Goal: Task Accomplishment & Management: Complete application form

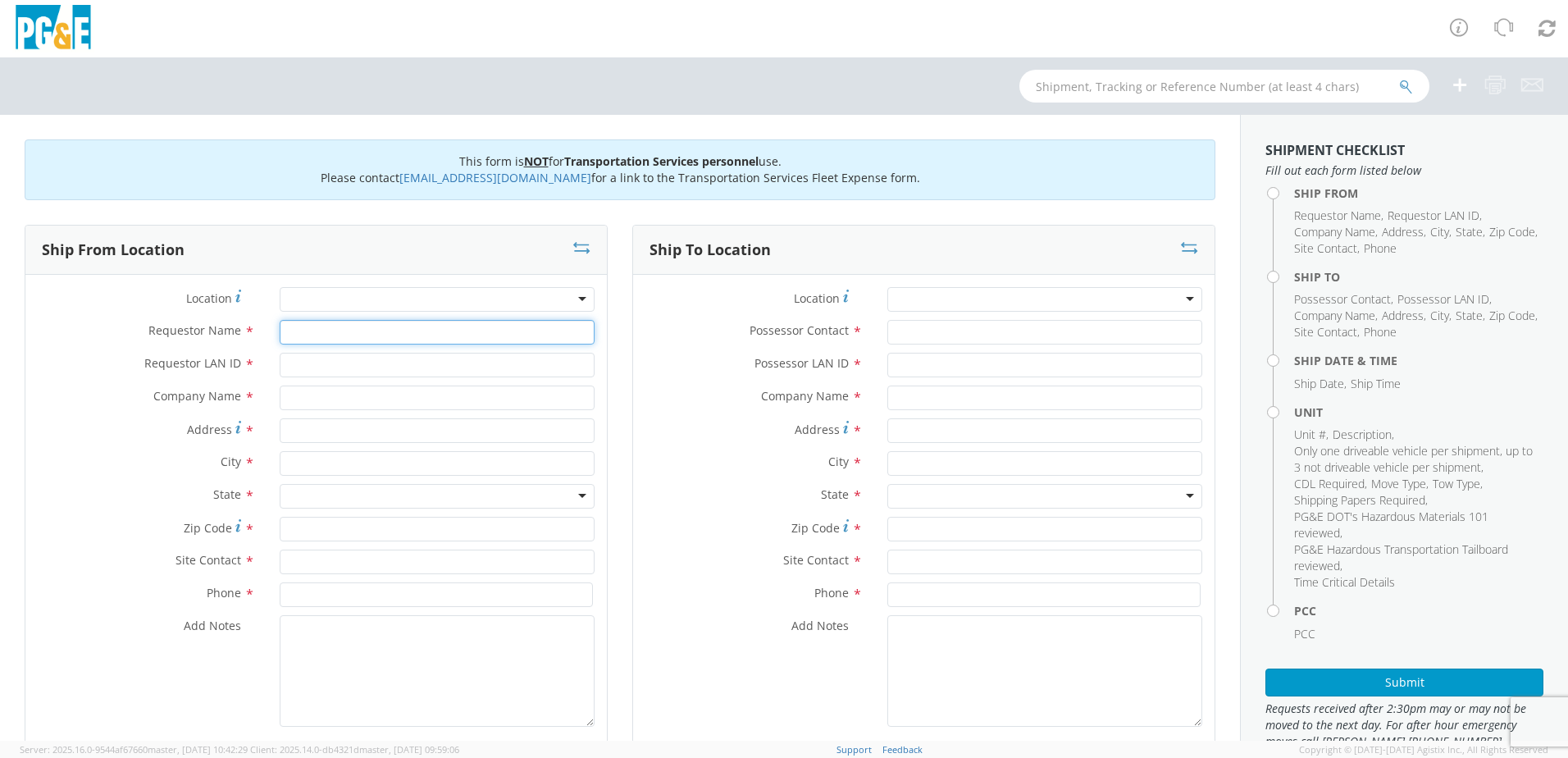
click at [317, 324] on input "Requestor Name *" at bounding box center [437, 332] width 315 height 24
type input "[PERSON_NAME]"
type input "LDF0"
type input "PGE"
type input "[PERSON_NAME] Rd & Hwy 89"
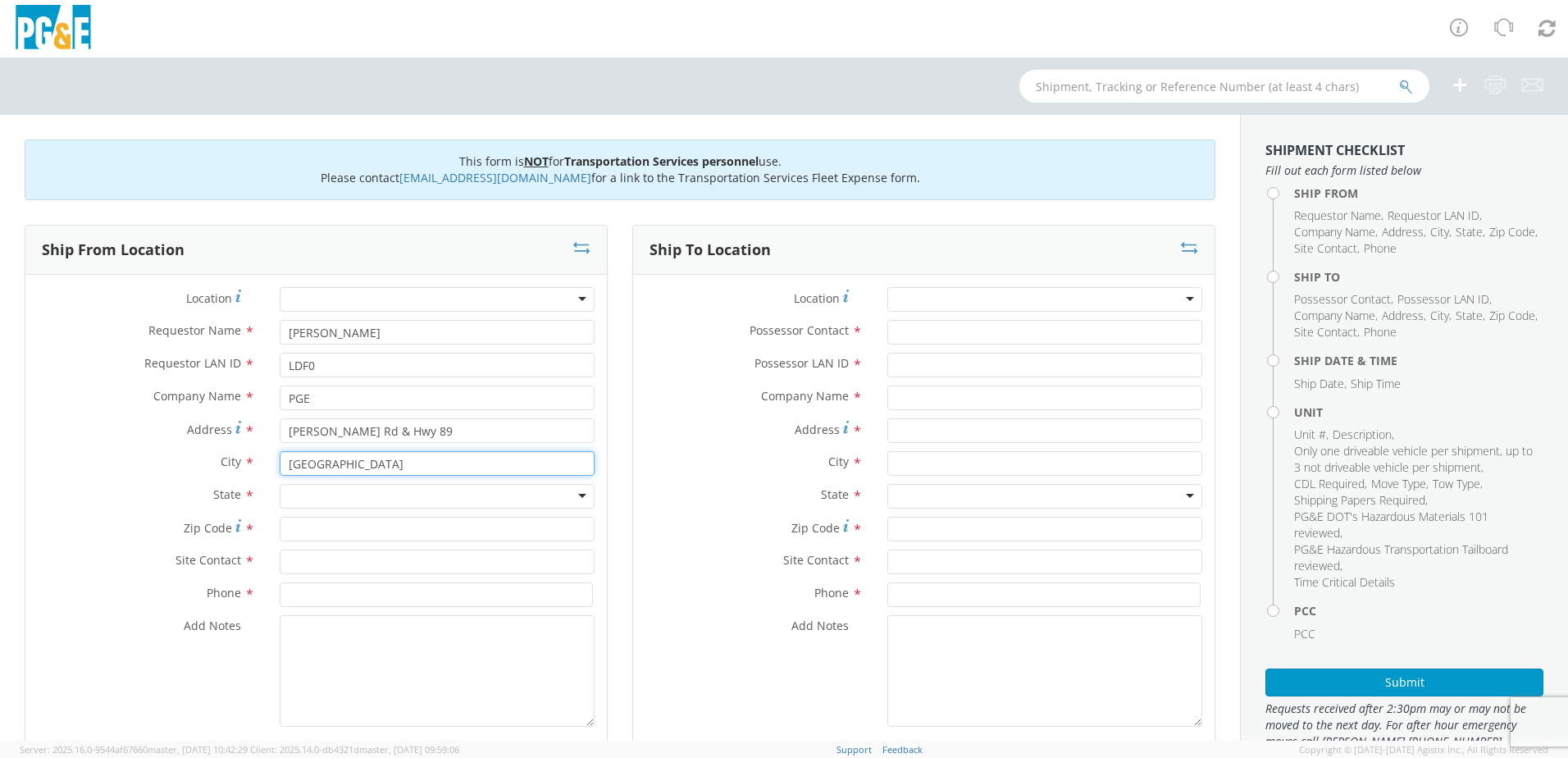
type input "[GEOGRAPHIC_DATA]"
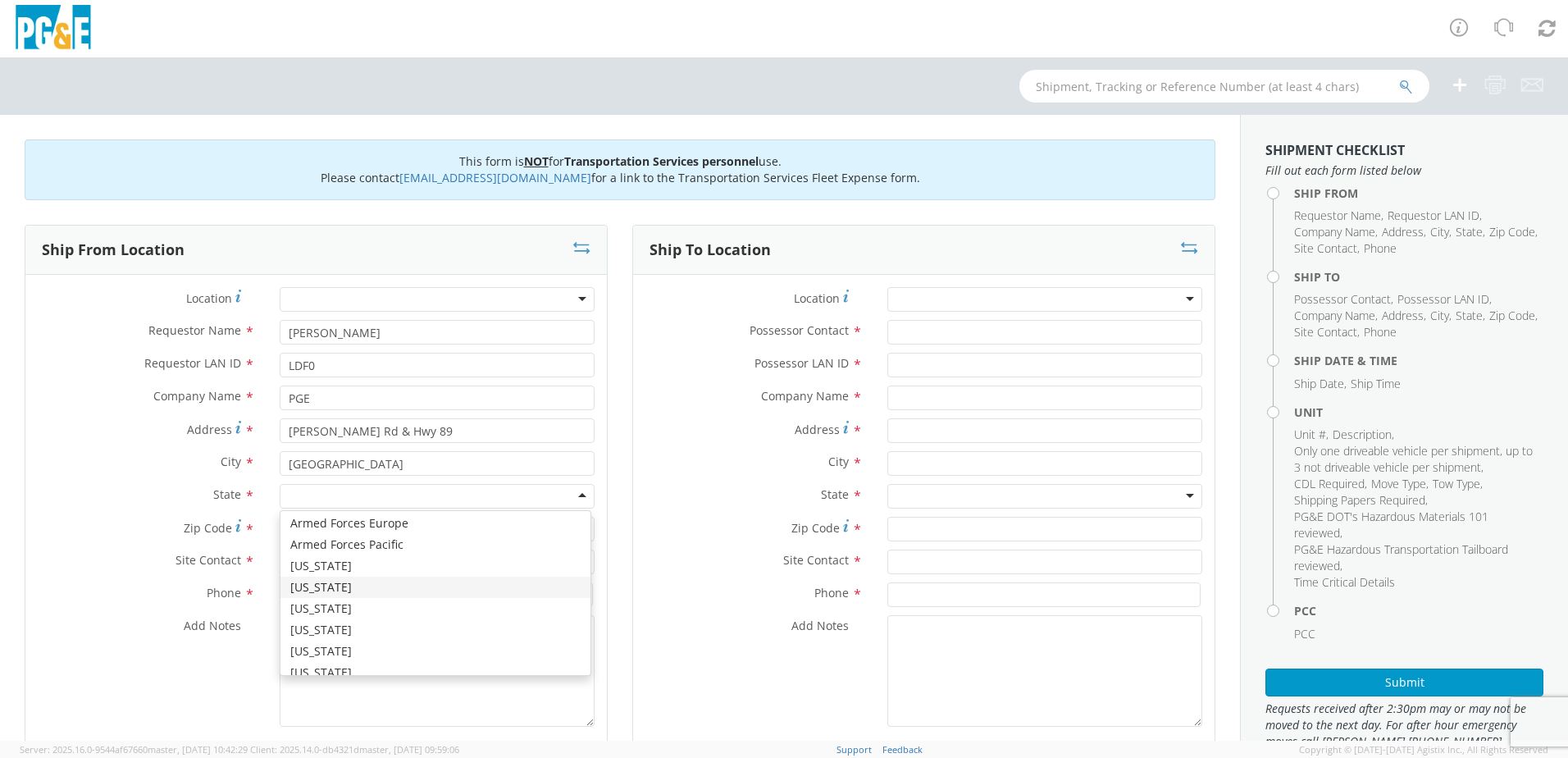
scroll to position [82, 0]
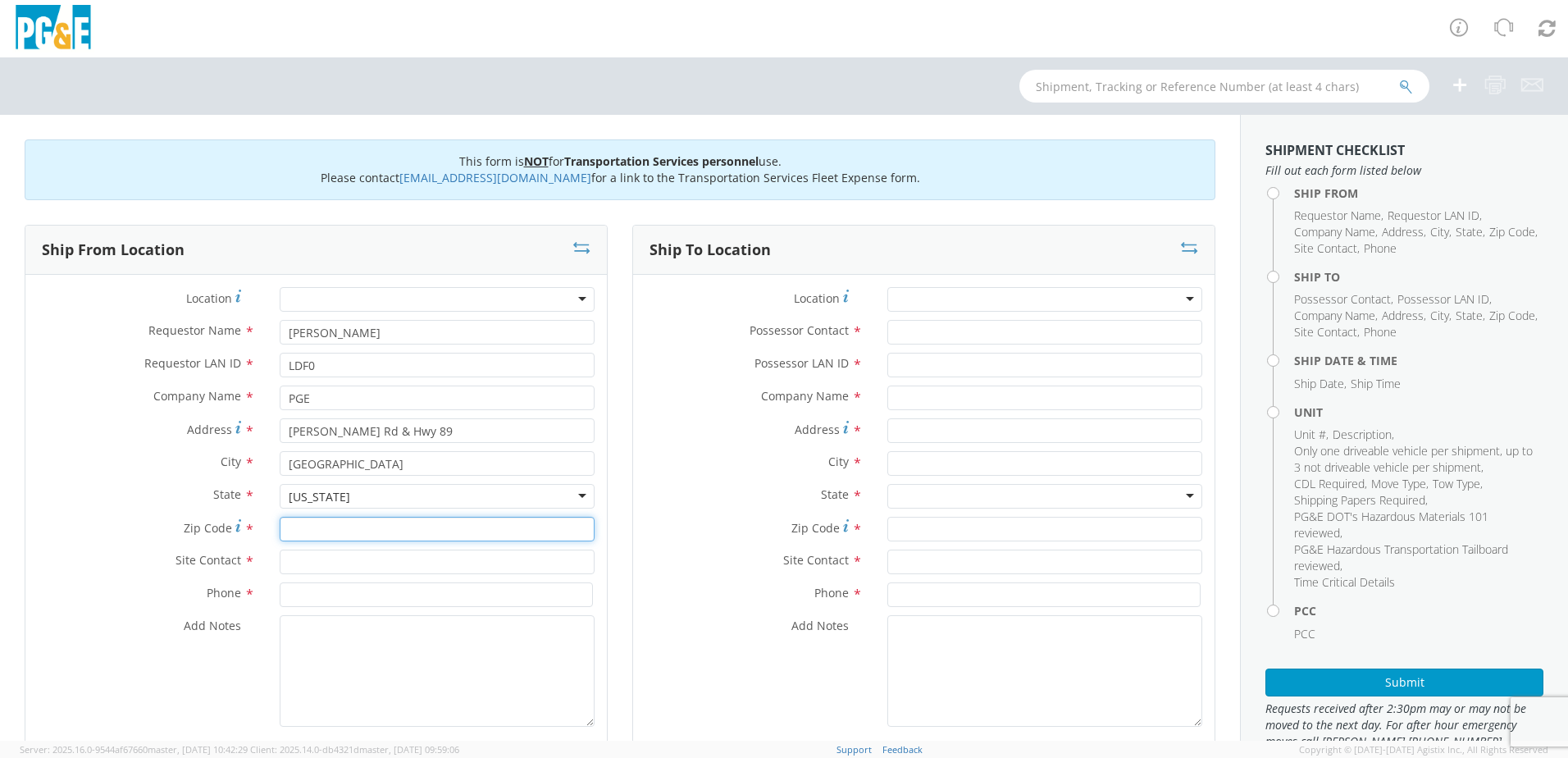
click at [313, 537] on input "Zip Code *" at bounding box center [437, 528] width 315 height 24
click at [320, 523] on input "Zip Code *" at bounding box center [437, 528] width 315 height 24
type input "95947"
click at [313, 555] on input "text" at bounding box center [437, 562] width 315 height 24
type input "[PERSON_NAME]"
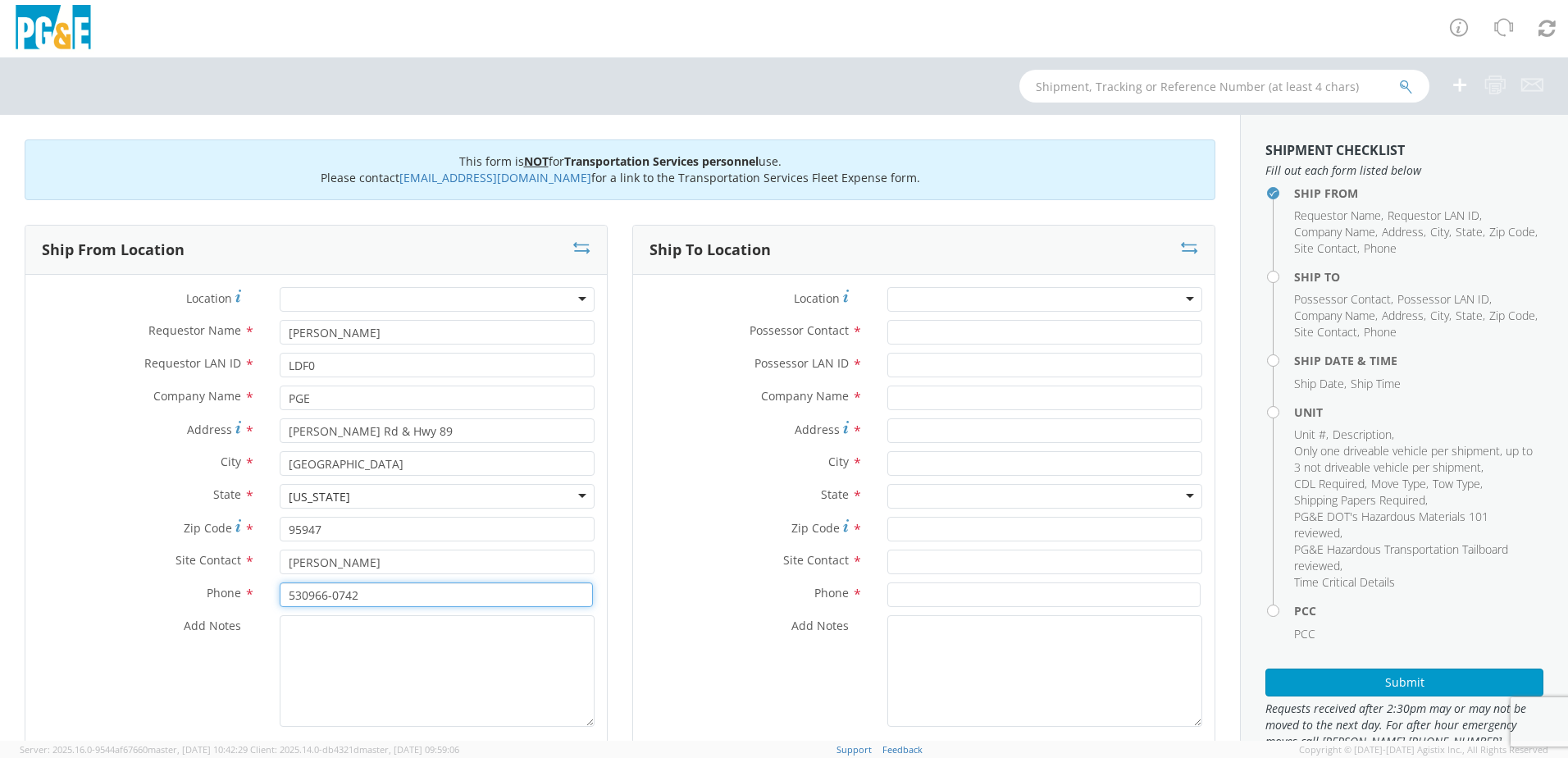
click at [308, 598] on input "530966-0742" at bounding box center [436, 594] width 313 height 24
type input "[PHONE_NUMBER]"
click at [287, 628] on textarea "Add Notes *" at bounding box center [437, 670] width 315 height 111
type textarea "m"
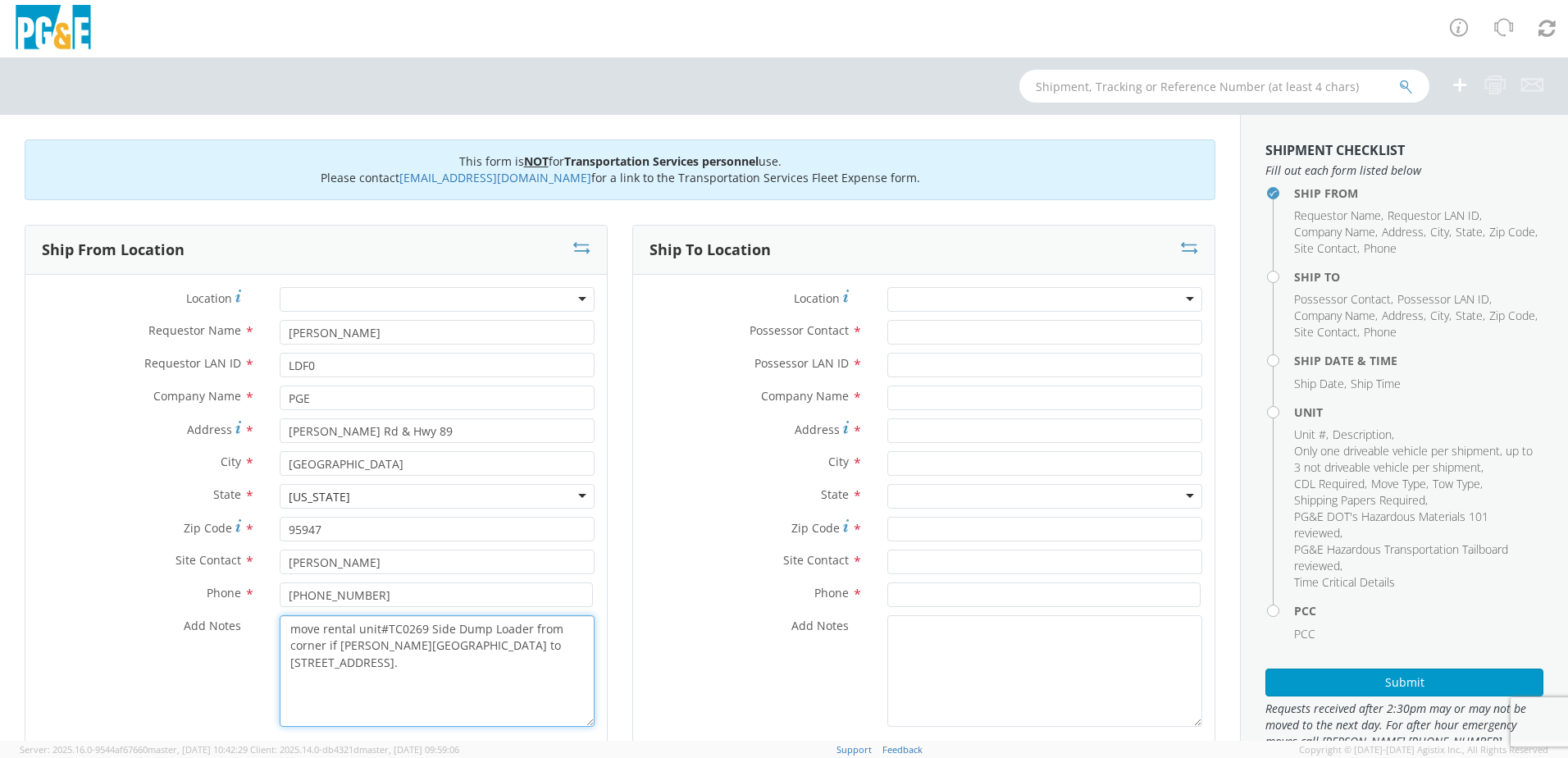
type textarea "move rental unit#TC0269 Side Dump Loader from corner if [PERSON_NAME][GEOGRAPHI…"
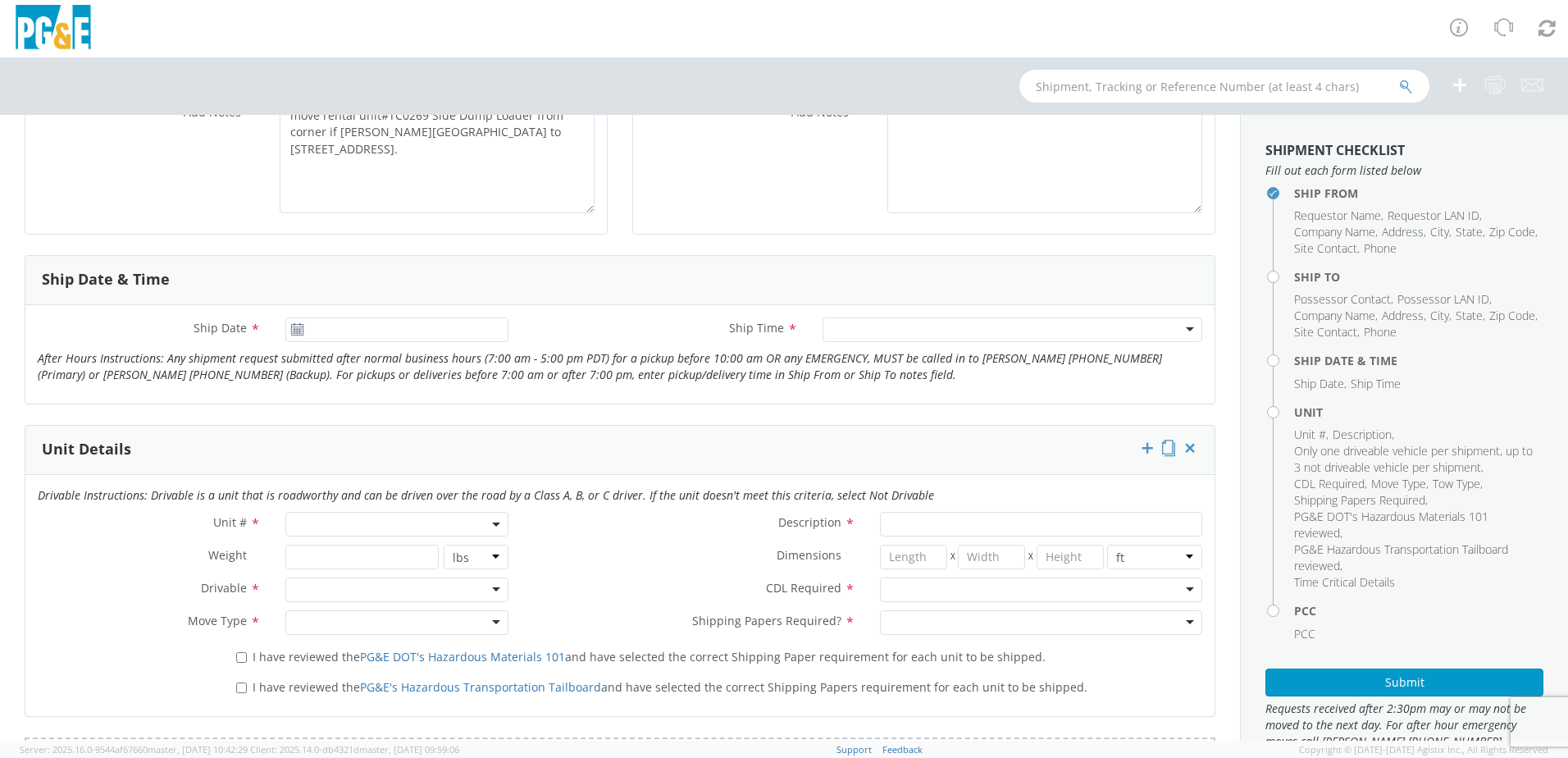
scroll to position [656, 0]
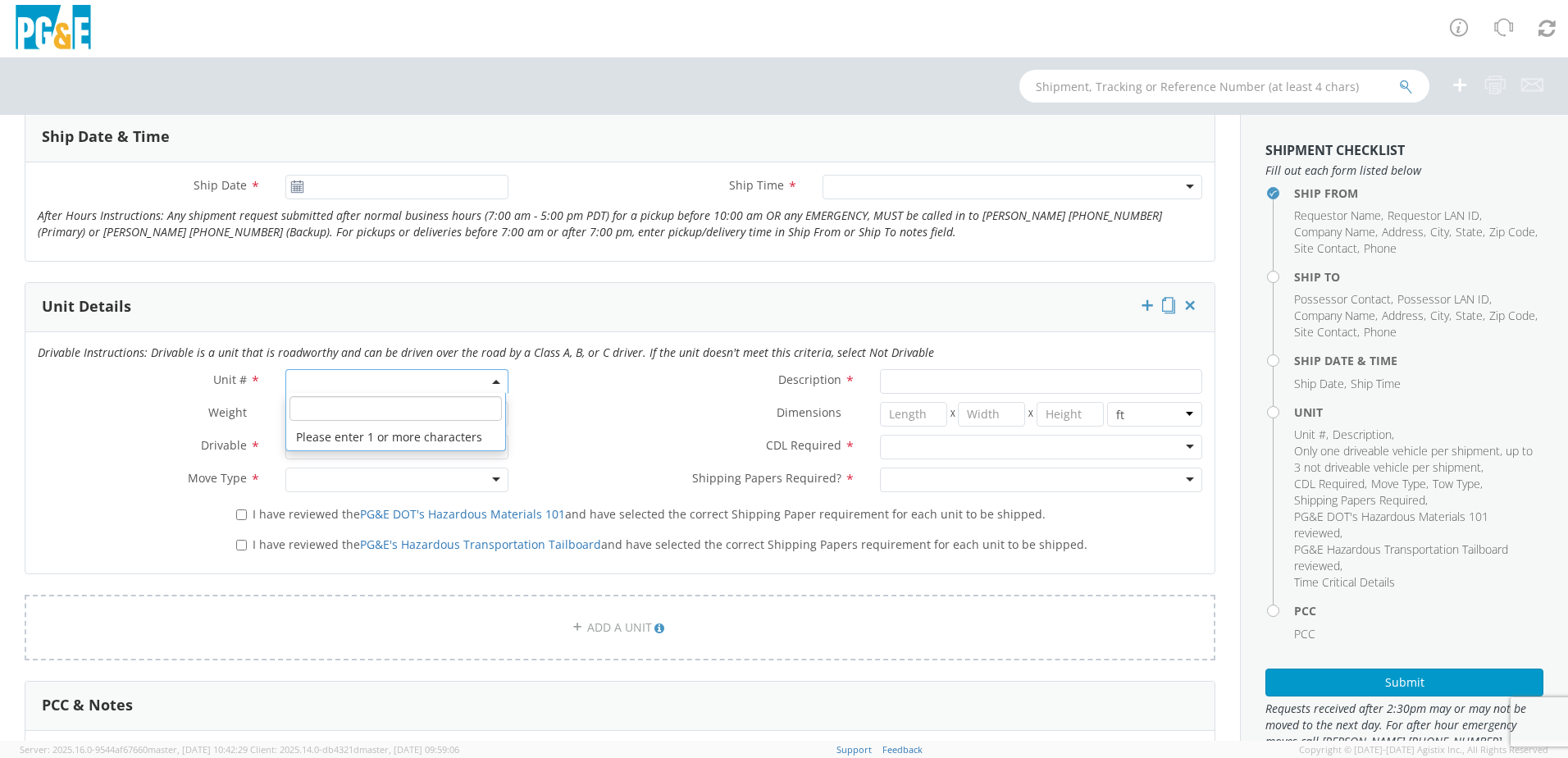
click at [306, 378] on span at bounding box center [397, 381] width 223 height 24
click at [309, 407] on input "search" at bounding box center [395, 408] width 212 height 24
type input "Rental"
select select "Other"
select select "? undefined:undefined ?"
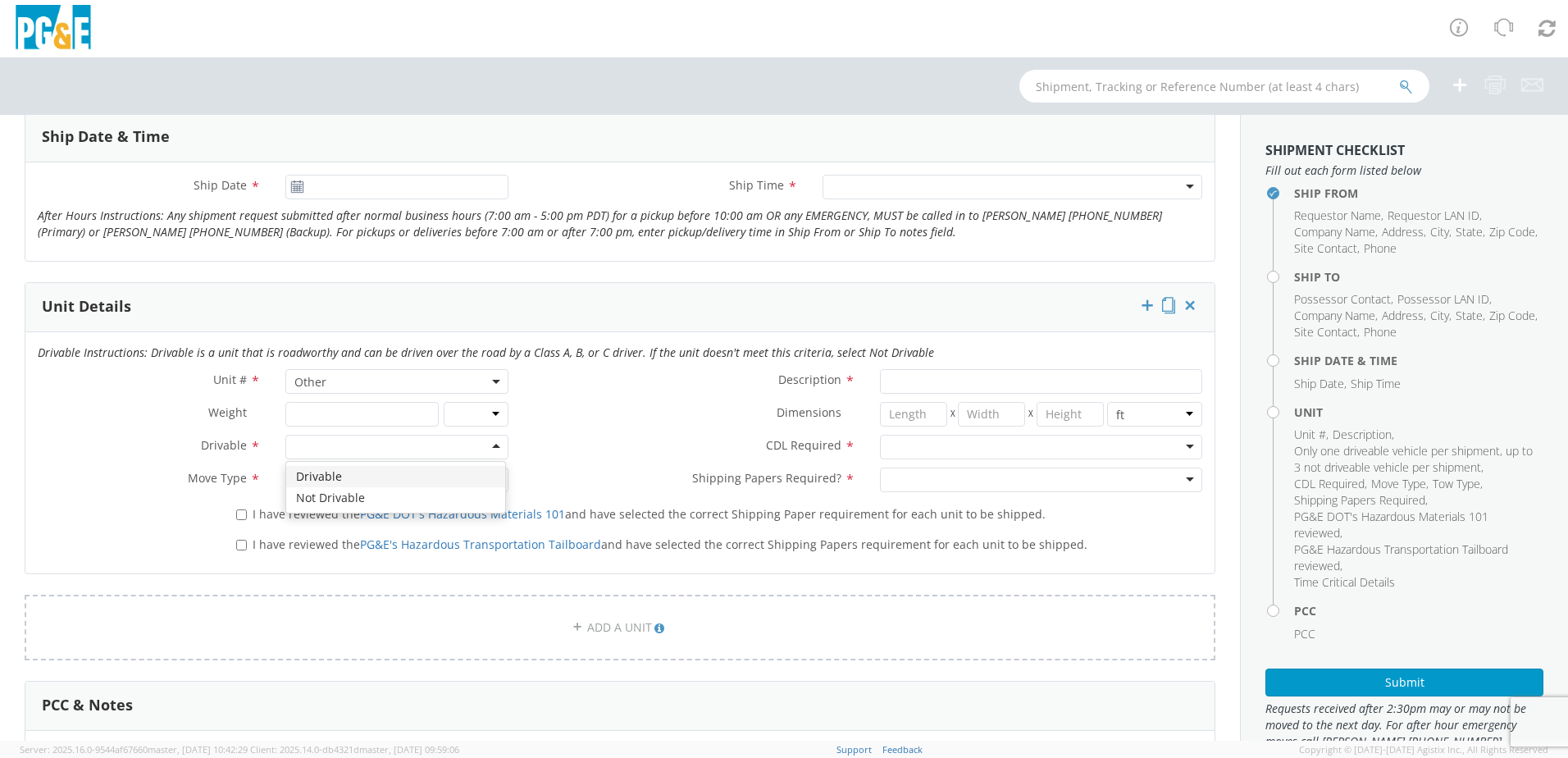
click at [490, 450] on div at bounding box center [397, 446] width 223 height 24
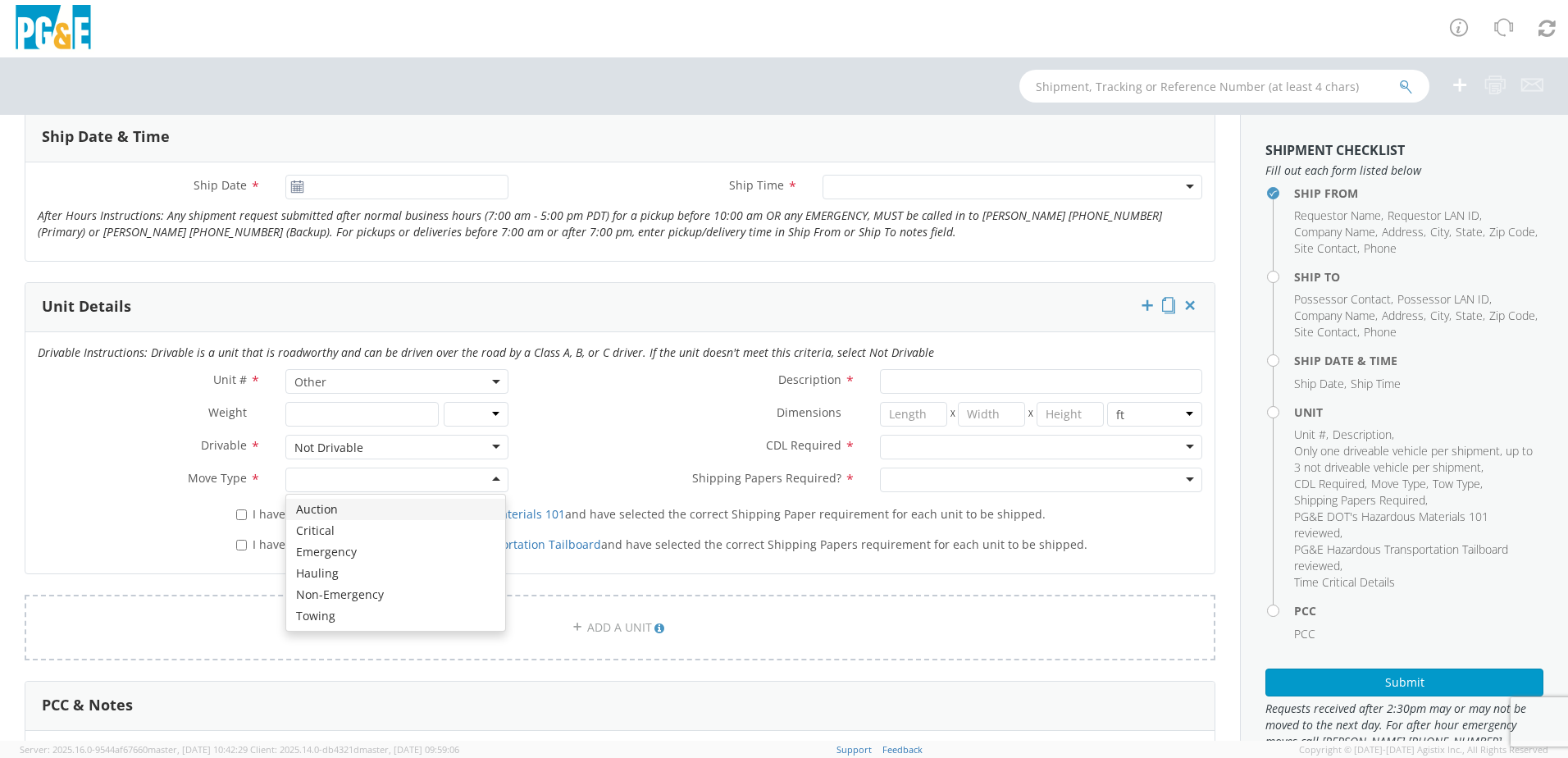
click at [494, 481] on div at bounding box center [397, 479] width 223 height 24
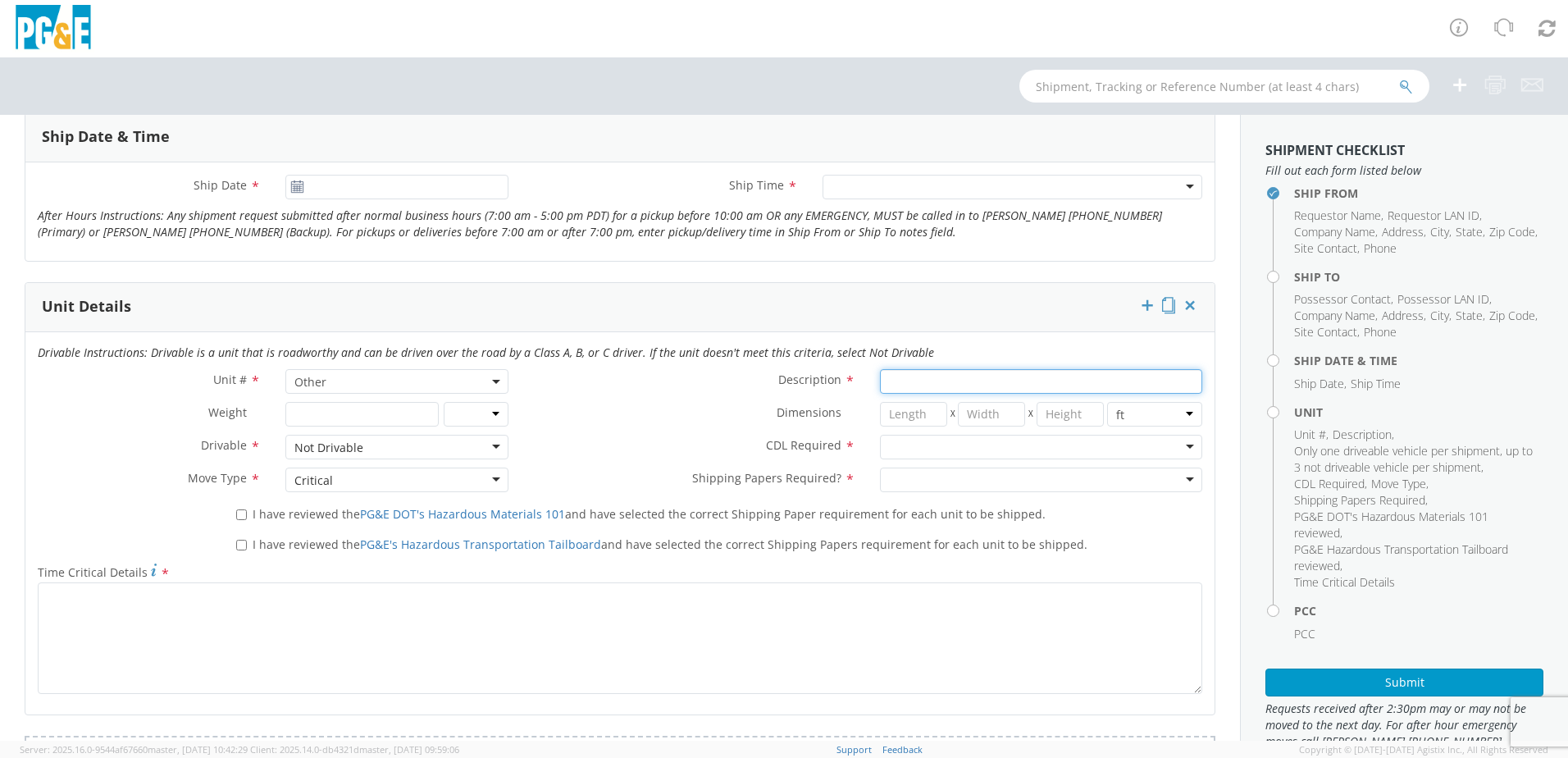
click at [928, 383] on input "Description *" at bounding box center [1041, 381] width 323 height 24
drag, startPoint x: 955, startPoint y: 381, endPoint x: 866, endPoint y: 379, distance: 89.0
click at [868, 379] on div "Wheel Loader Side Dump Bucket" at bounding box center [1041, 381] width 347 height 24
type input "Loader Wheel Side Dump Bucket"
click at [686, 399] on div "Description * Loader Wheel Side Dump Bucket" at bounding box center [868, 385] width 694 height 33
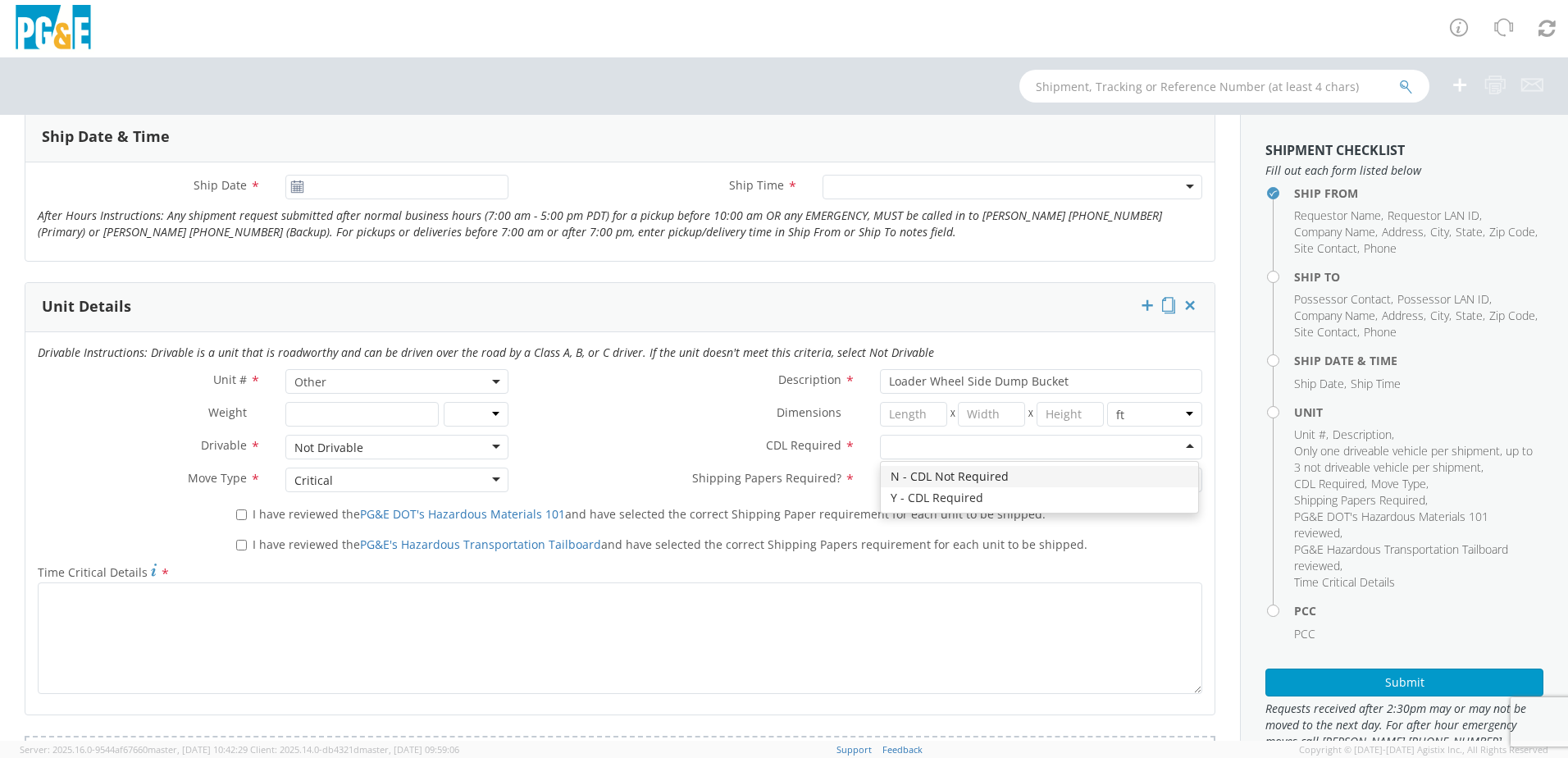
click at [1177, 445] on div at bounding box center [1041, 446] width 323 height 24
click at [1174, 490] on div at bounding box center [1041, 479] width 323 height 24
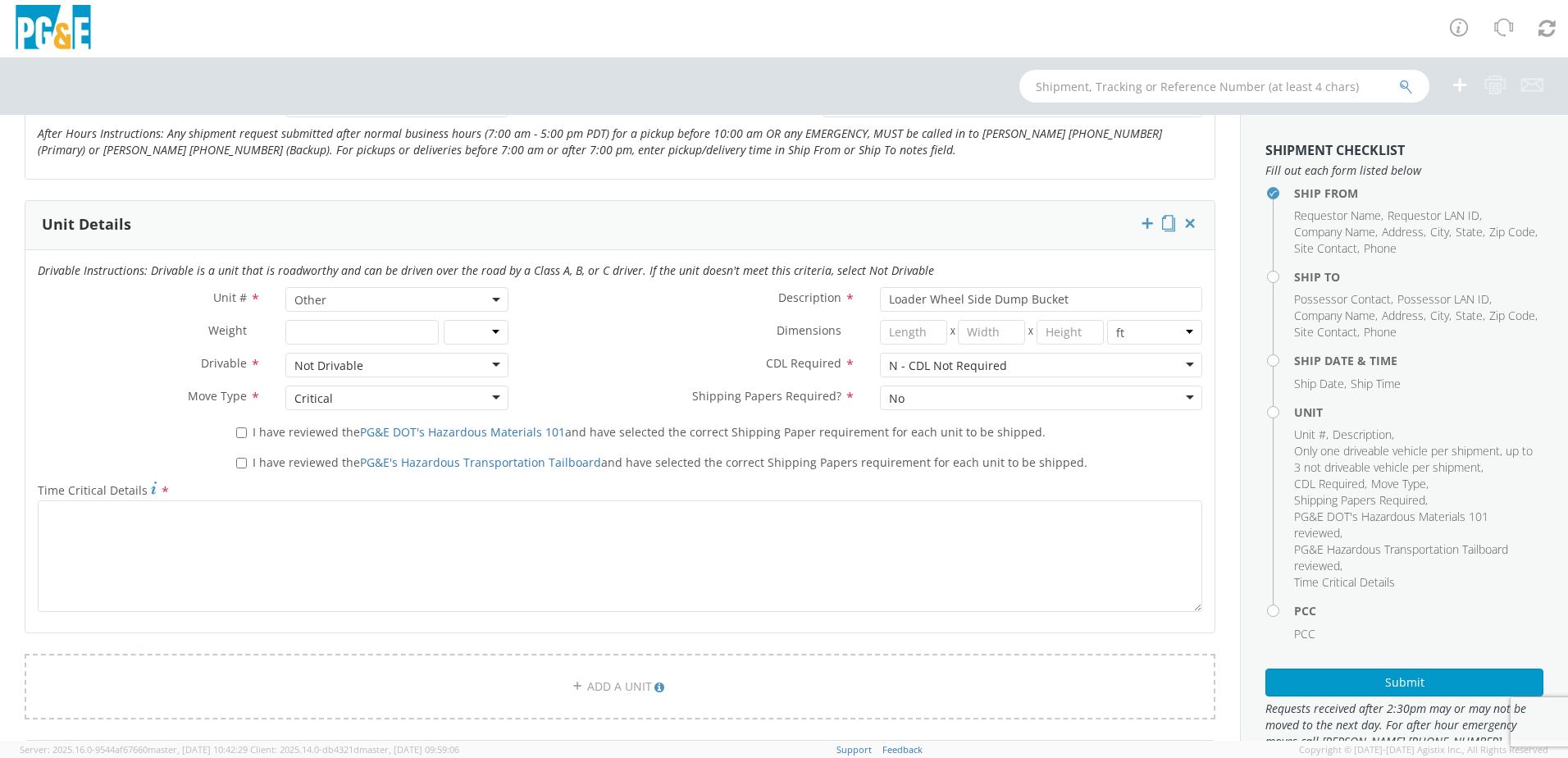
click at [247, 431] on label "I have reviewed the PG&E DOT's Hazardous Materials 101 and have selected the co…" at bounding box center [643, 430] width 813 height 19
click at [247, 431] on input "I have reviewed the PG&E DOT's Hazardous Materials 101 and have selected the co…" at bounding box center [242, 432] width 11 height 11
checkbox input "true"
click at [242, 458] on input "I have reviewed the PG&E's Hazardous Transportation Tailboard and have selected…" at bounding box center [242, 463] width 11 height 11
checkbox input "true"
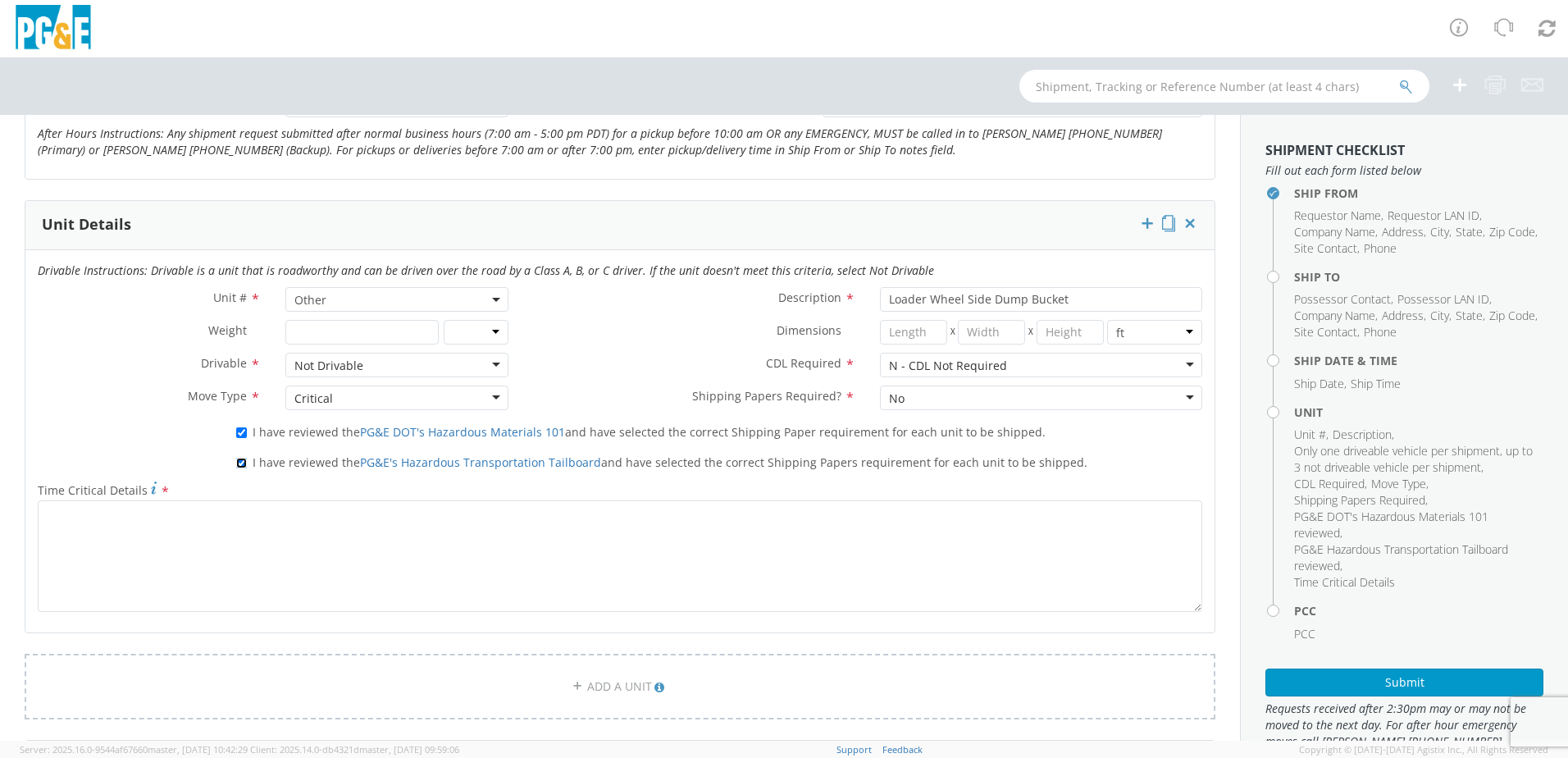
scroll to position [410, 0]
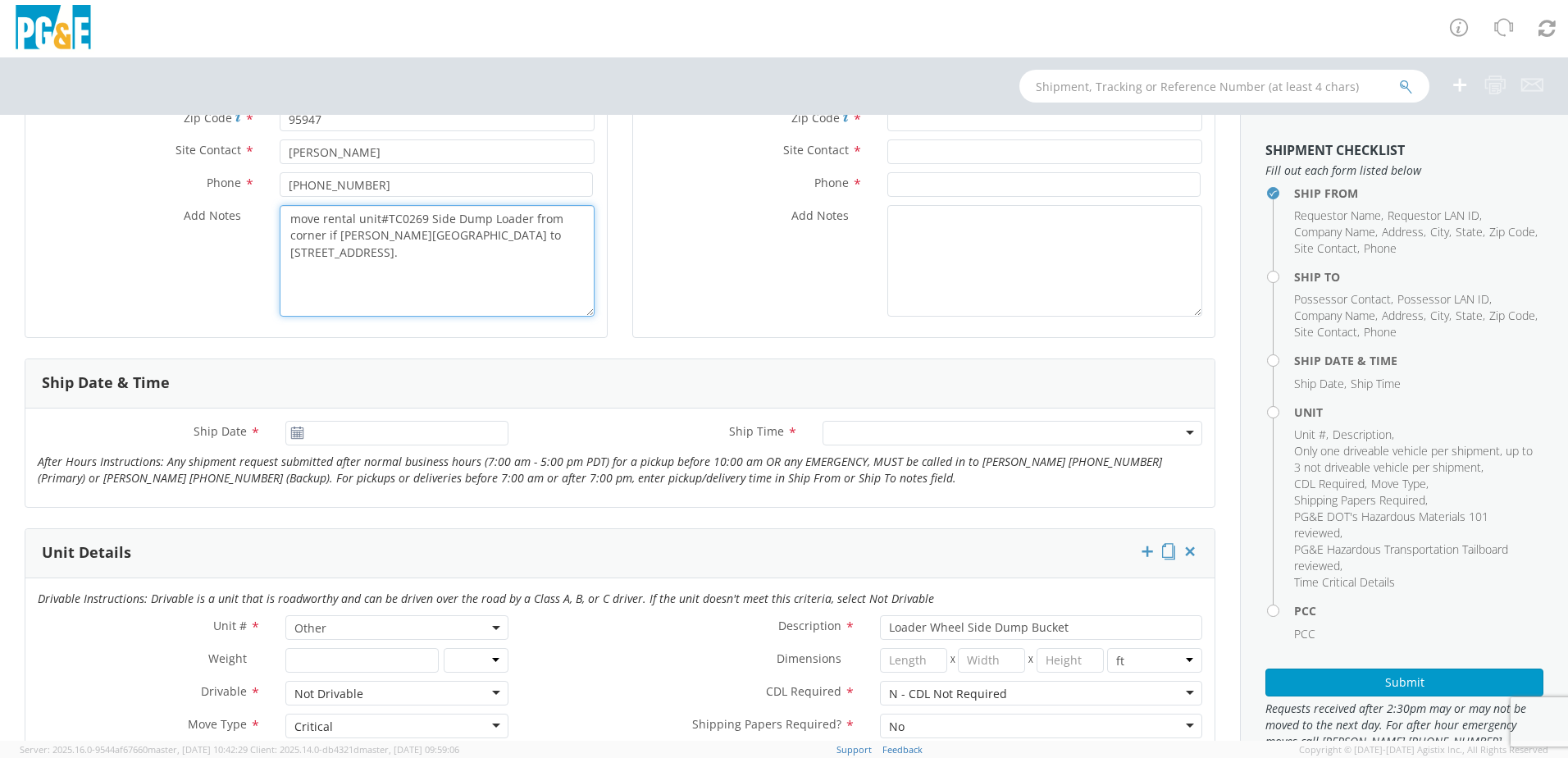
drag, startPoint x: 529, startPoint y: 218, endPoint x: 430, endPoint y: 218, distance: 99.0
click at [430, 218] on textarea "move rental unit#TC0269 Side Dump Loader from corner if [PERSON_NAME][GEOGRAPHI…" at bounding box center [437, 260] width 315 height 111
click at [395, 231] on textarea "move rental unit#TC0269 Loader Wheel Side Dump Bucket from corner if [PERSON_NA…" at bounding box center [437, 260] width 315 height 111
click at [544, 296] on textarea "move rental unit#TC0269 Loader Wheel Side Dump Bucket from corner of [PERSON_NA…" at bounding box center [437, 260] width 315 height 111
drag, startPoint x: 554, startPoint y: 252, endPoint x: 280, endPoint y: 231, distance: 274.8
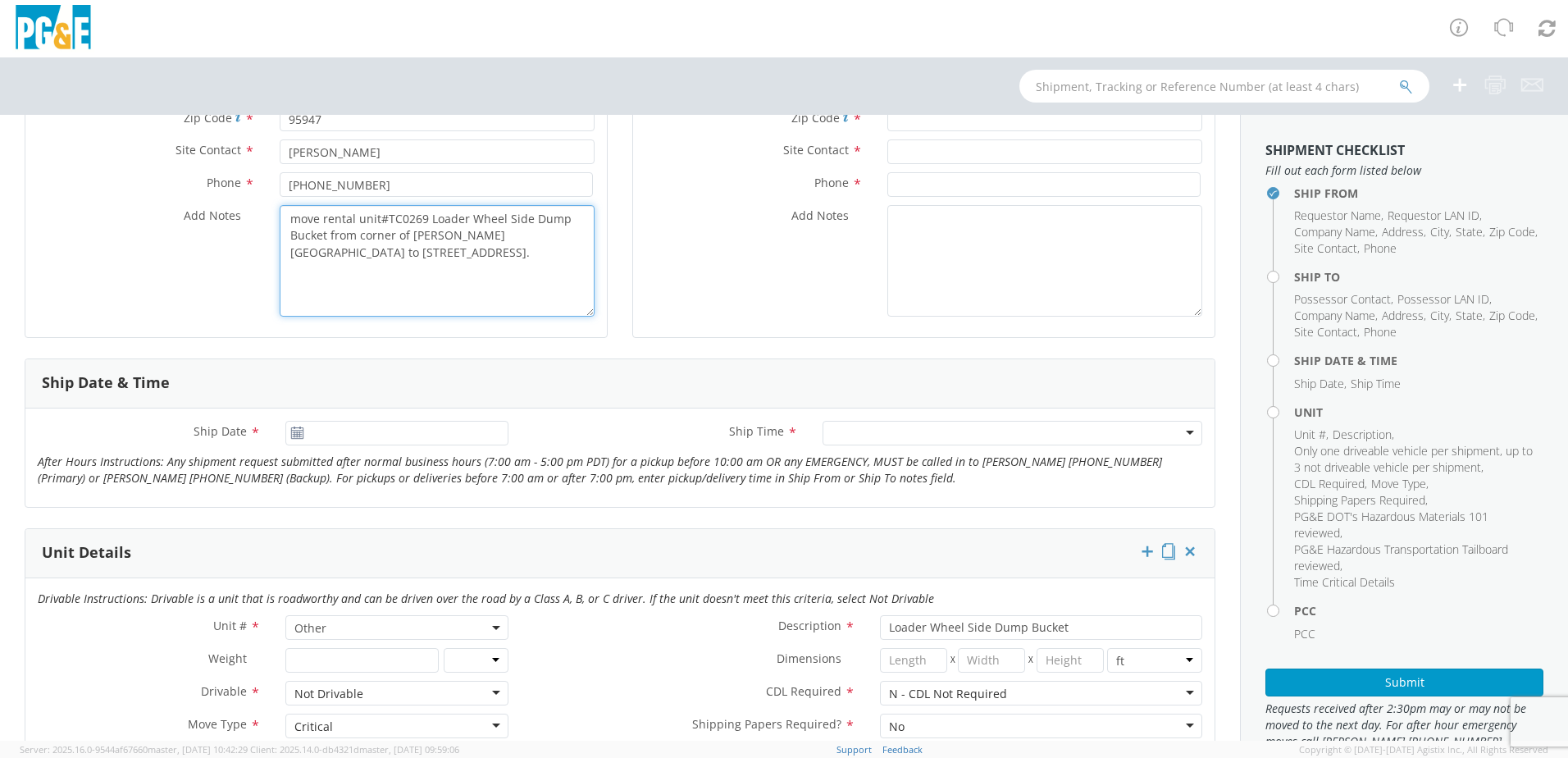
click at [276, 226] on div "move rental unit#TC0269 Loader Wheel Side Dump Bucket from corner of [PERSON_NA…" at bounding box center [437, 260] width 339 height 111
type textarea "move rental unit#TC0269 Loader Wheel Side Dump Bucket from corner of [PERSON_NA…"
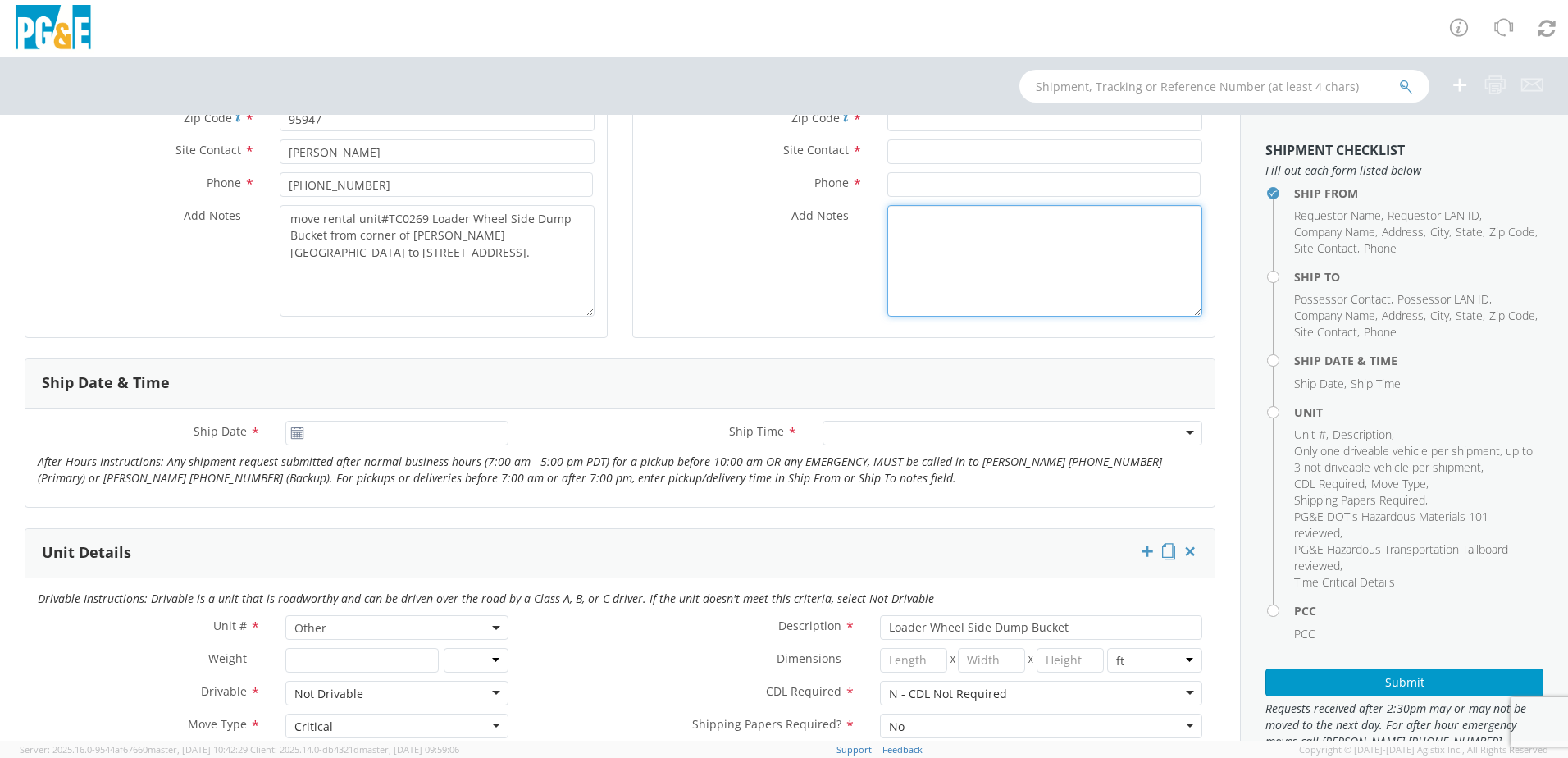
click at [893, 220] on textarea "Add Notes *" at bounding box center [1045, 260] width 315 height 111
paste textarea "move rental unit#TC0269 Loader Wheel Side Dump Bucket from corner of [PERSON_NA…"
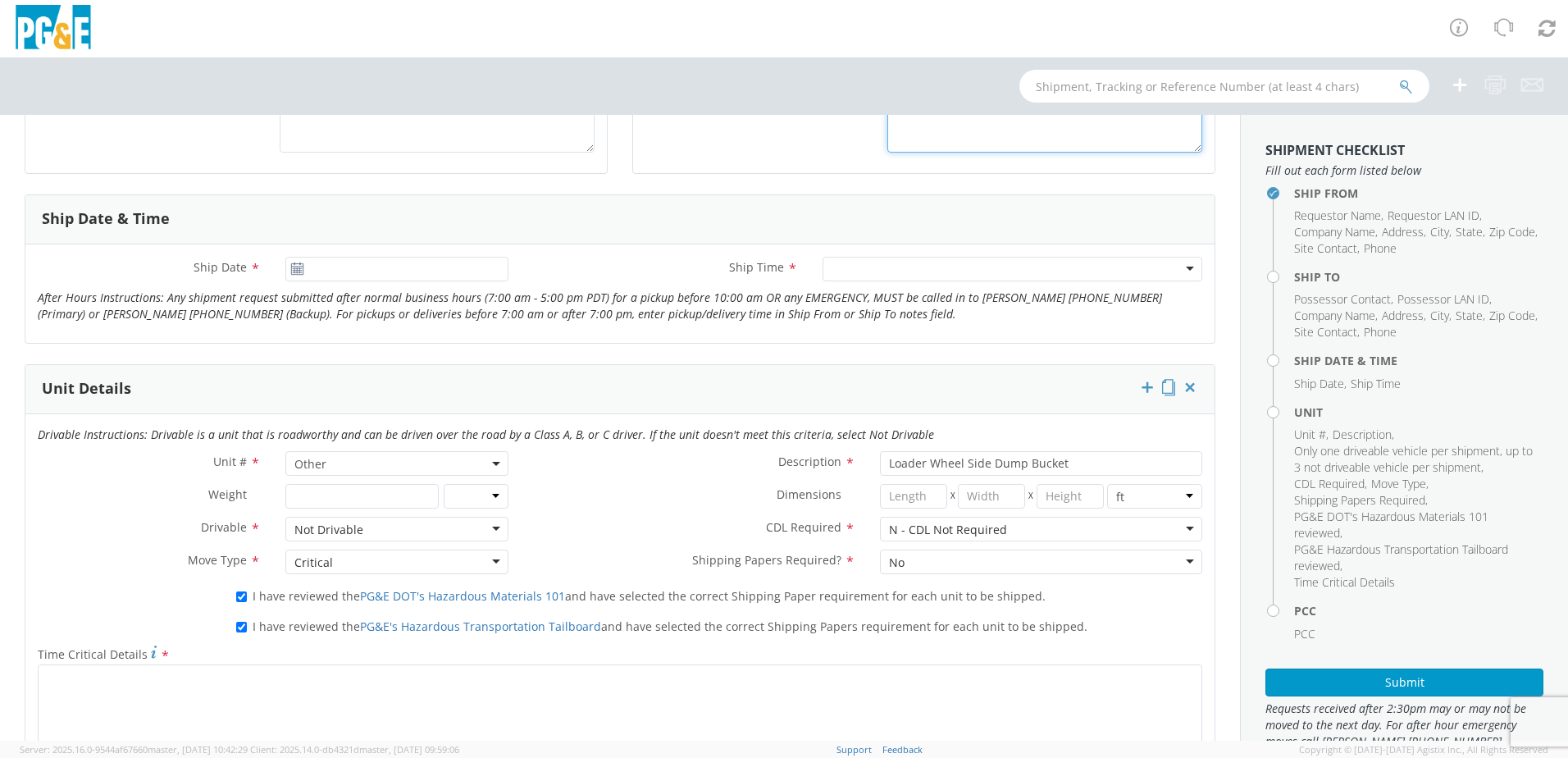
type textarea "move rental unit#TC0269 Loader Wheel Side Dump Bucket from corner of [PERSON_NA…"
click at [301, 267] on use at bounding box center [297, 268] width 12 height 12
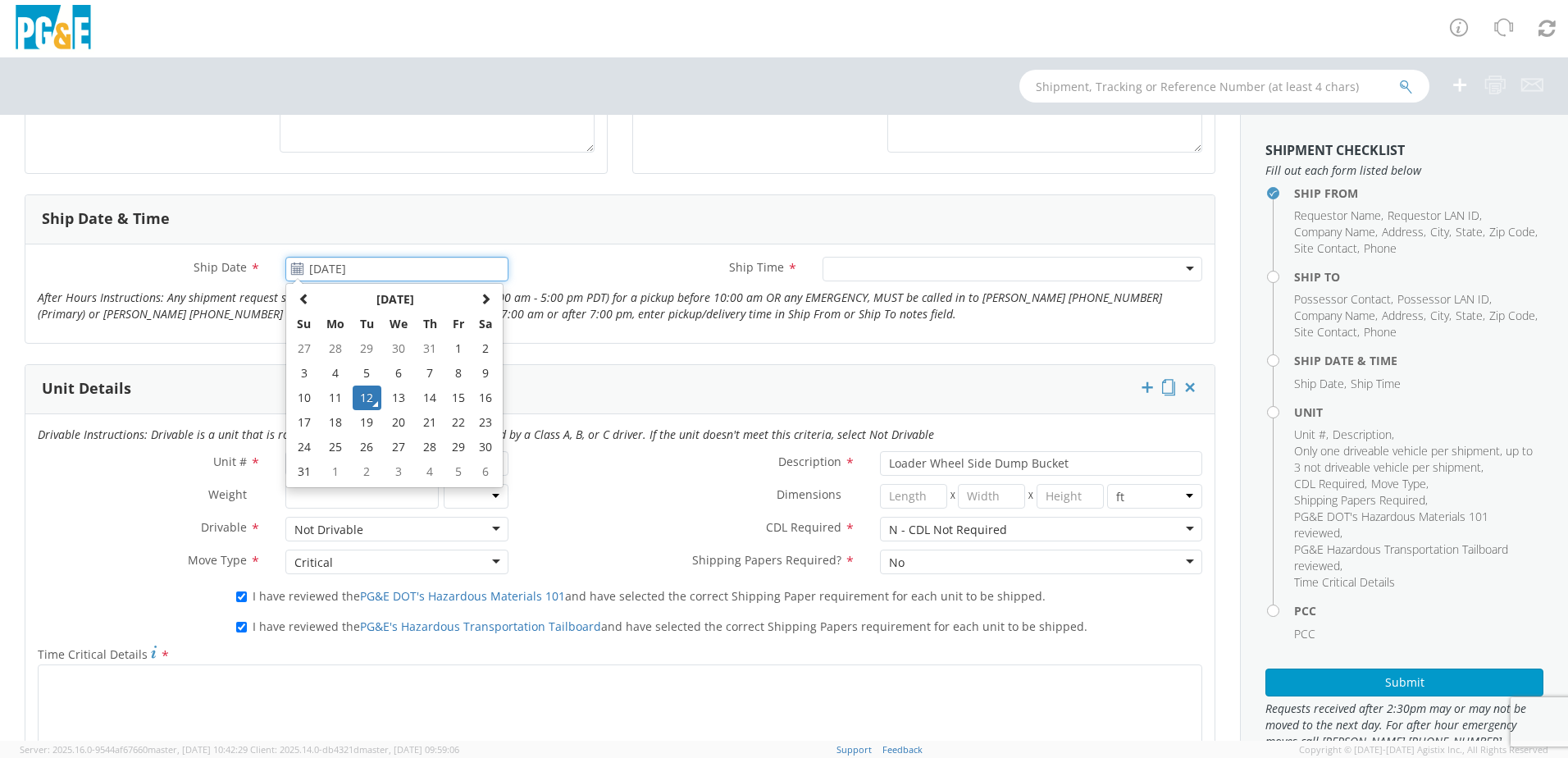
click at [339, 262] on input "[DATE]" at bounding box center [397, 268] width 223 height 24
click at [428, 390] on td "14" at bounding box center [430, 397] width 28 height 24
type input "[DATE]"
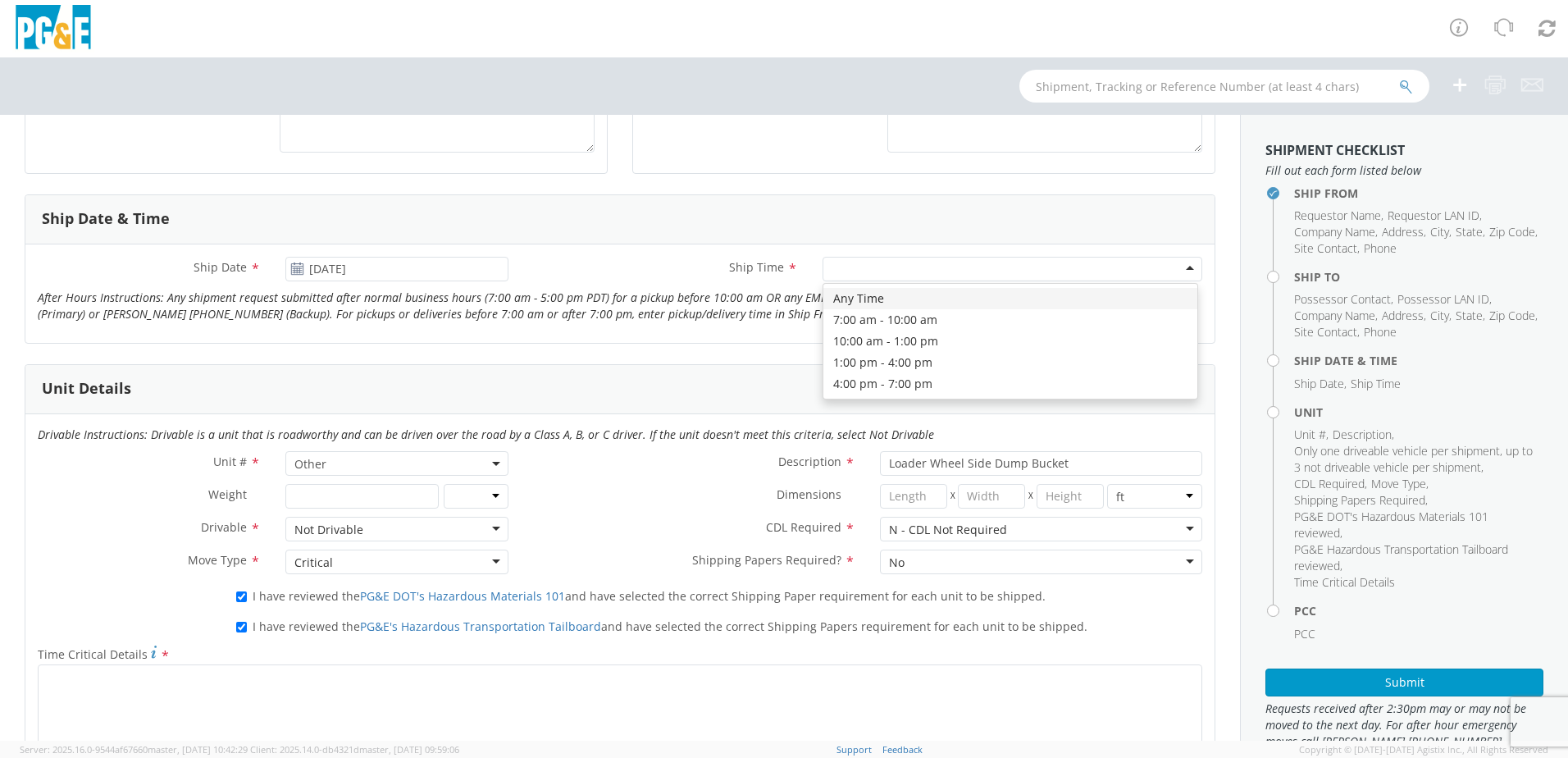
click at [839, 262] on div at bounding box center [1012, 268] width 379 height 24
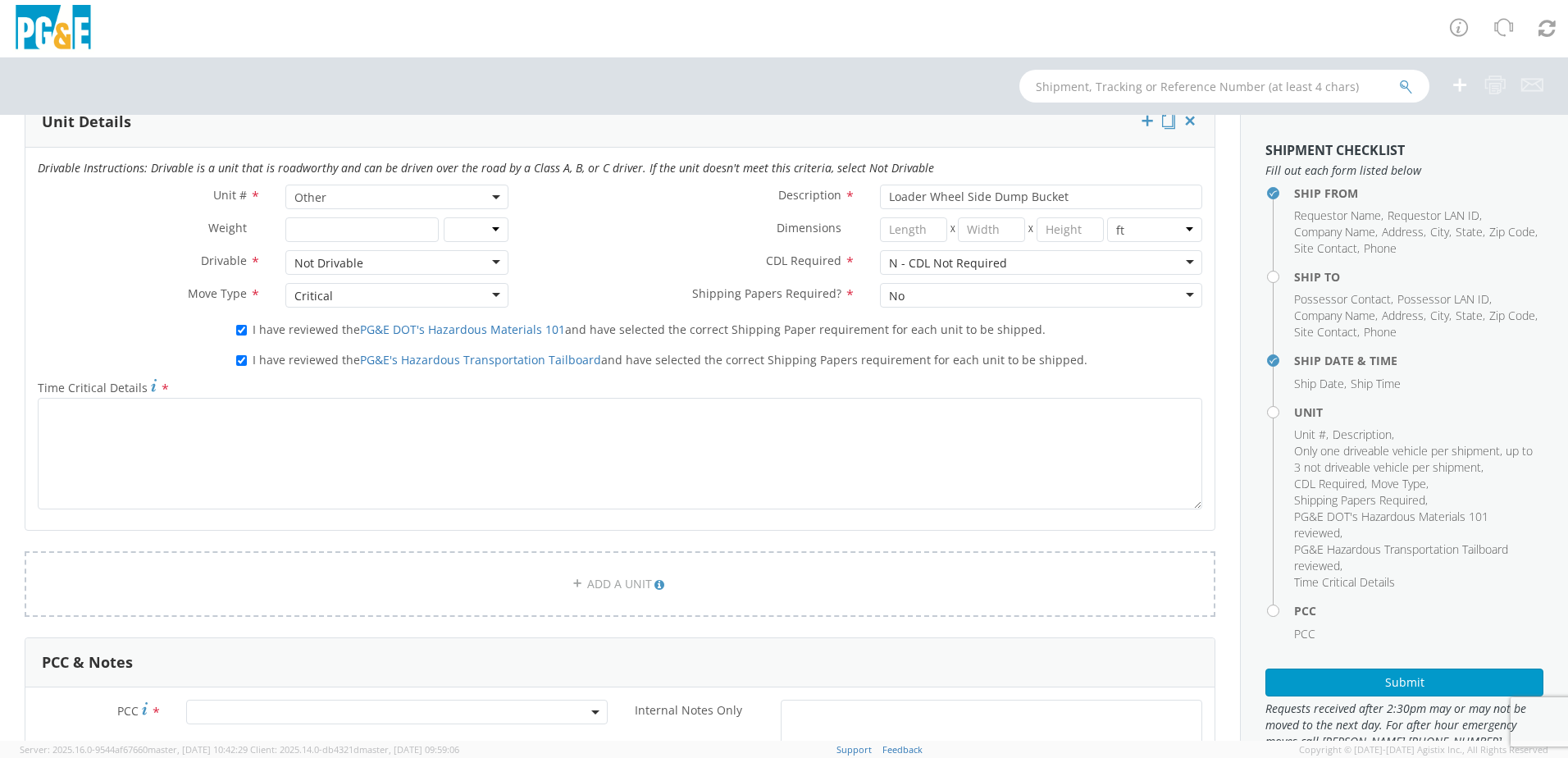
scroll to position [984, 0]
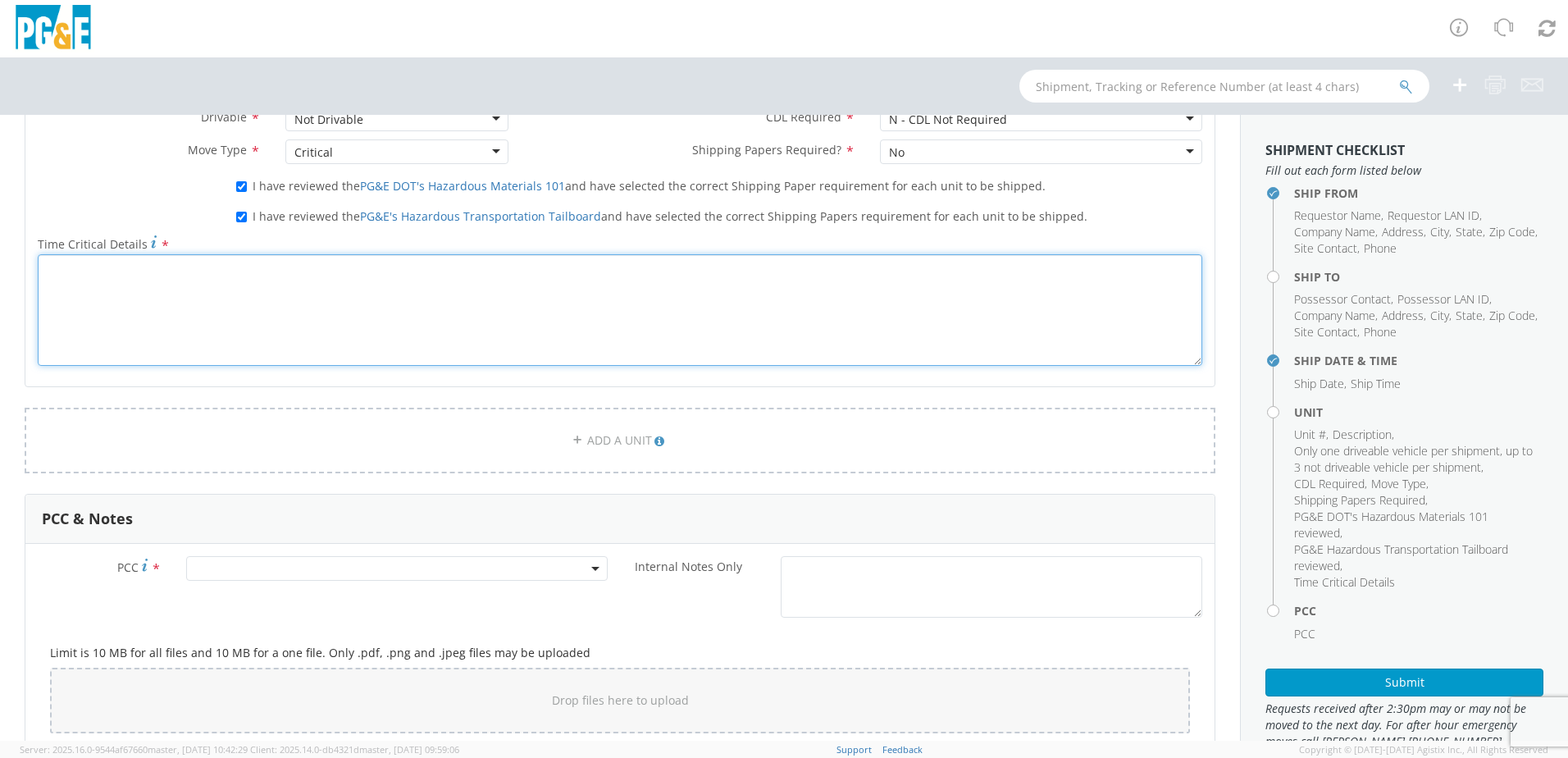
click at [66, 270] on textarea "Time Critical Details *" at bounding box center [620, 309] width 1165 height 111
paste textarea "move rental unit#TC0269 Loader Wheel Side Dump Bucket from corner of [PERSON_NA…"
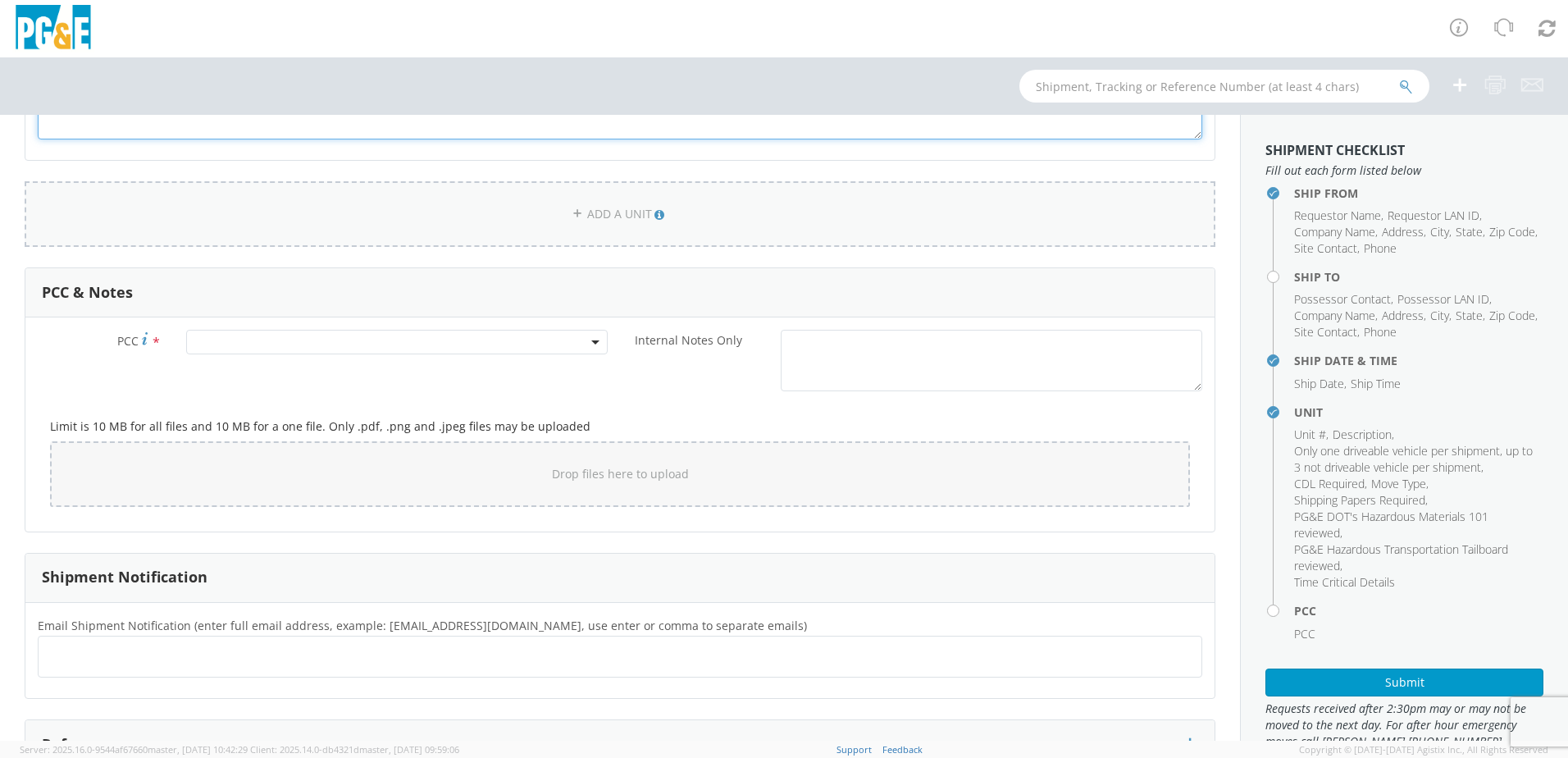
scroll to position [1230, 0]
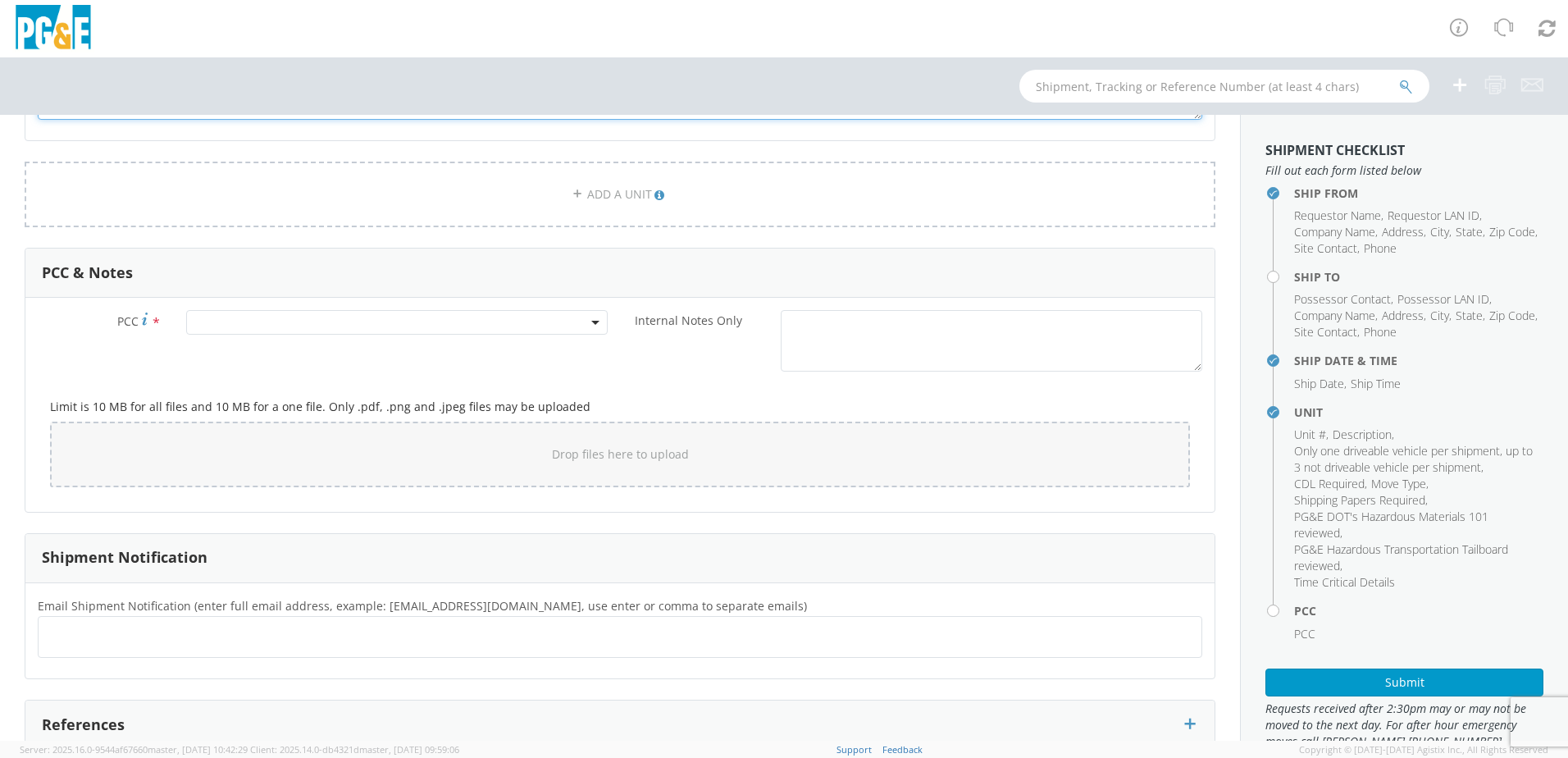
type textarea "move rental unit#TC0269 Loader Wheel Side Dump Bucket from corner of [PERSON_NA…"
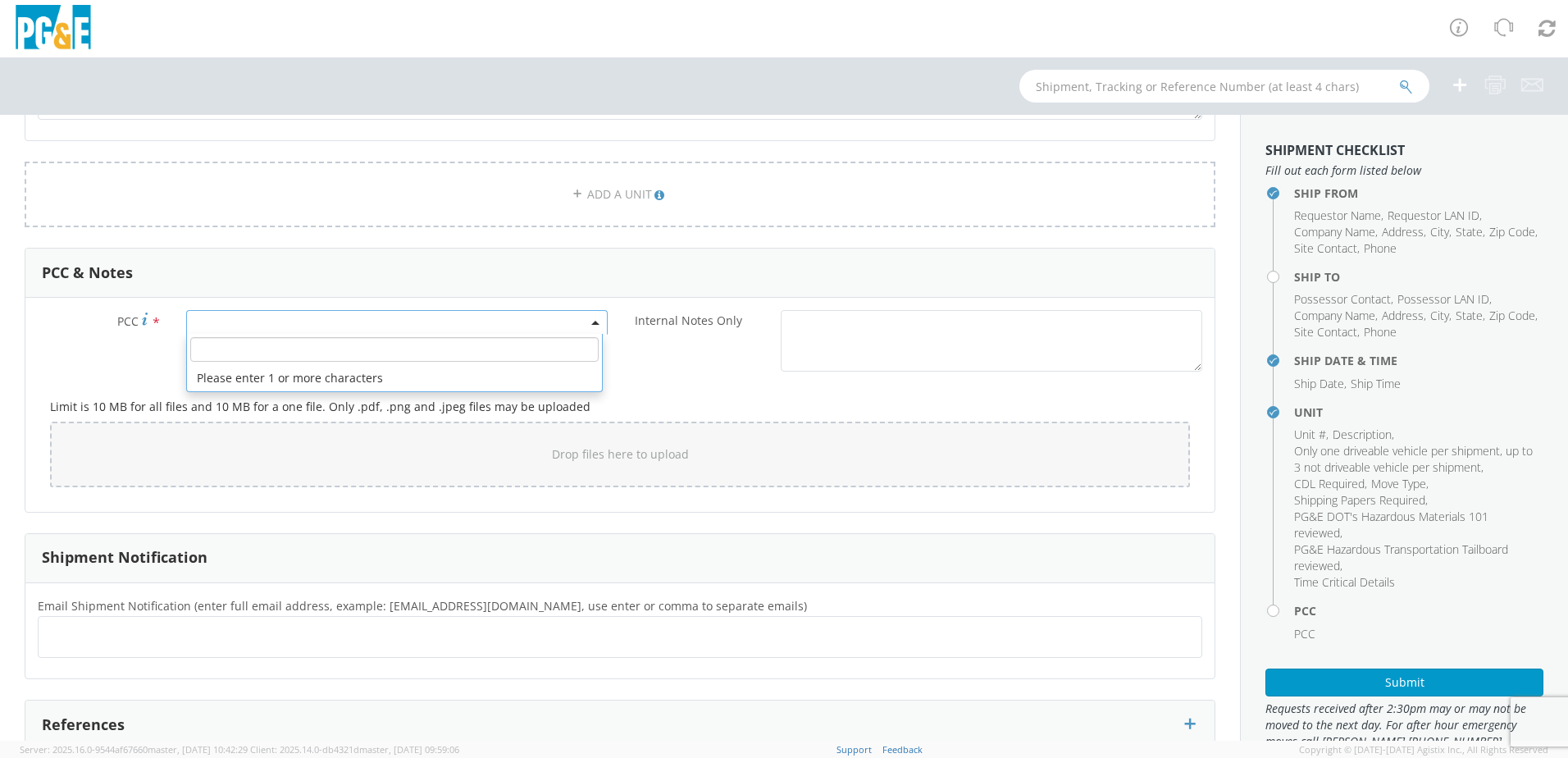
click at [218, 323] on span at bounding box center [397, 322] width 421 height 24
click at [231, 351] on input "number" at bounding box center [395, 348] width 409 height 24
type input "11831"
click at [667, 336] on div "Internal Notes Only *" at bounding box center [917, 341] width 594 height 62
click at [260, 318] on span at bounding box center [397, 322] width 421 height 24
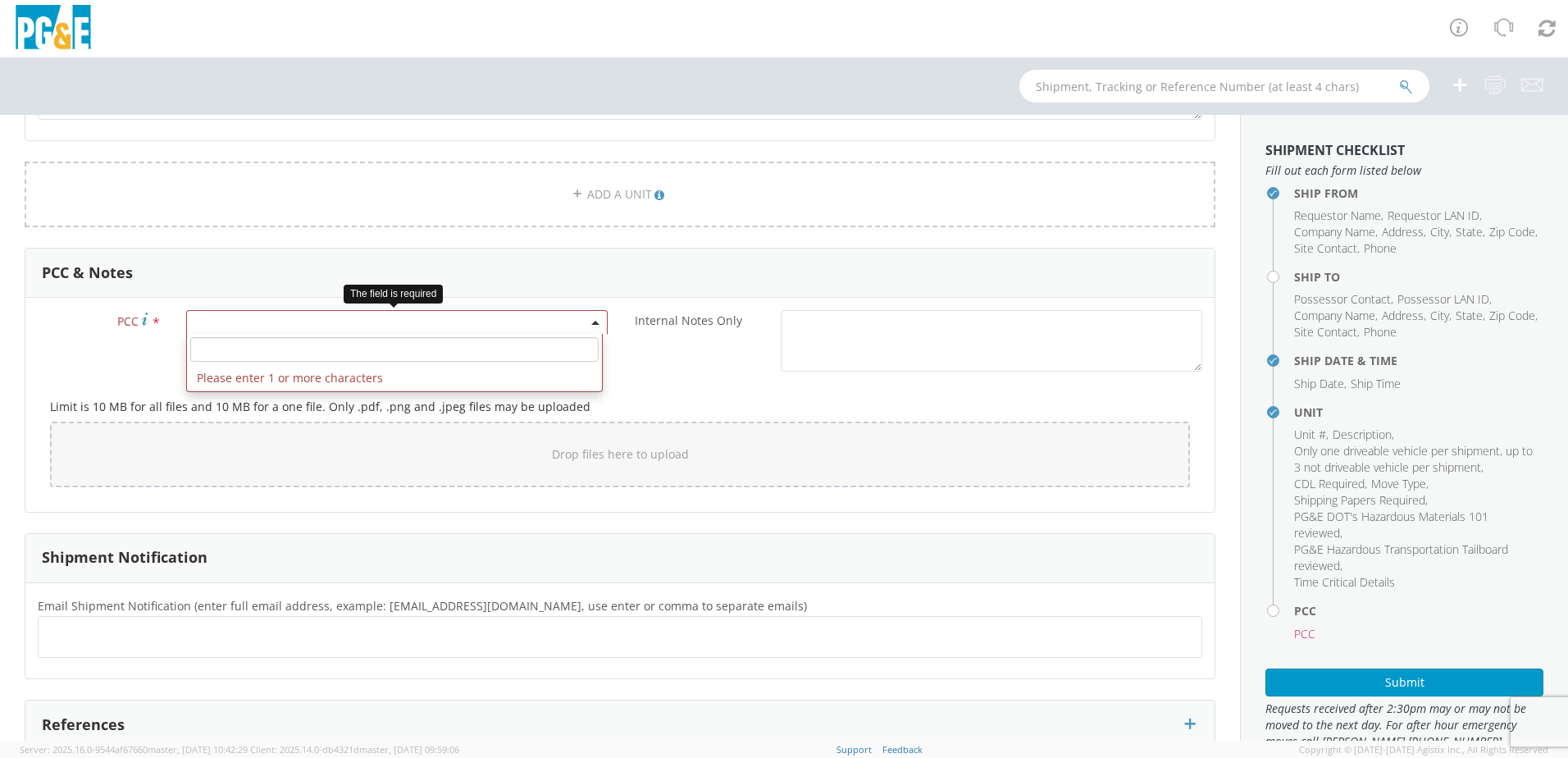
click at [253, 351] on input "number" at bounding box center [395, 348] width 409 height 24
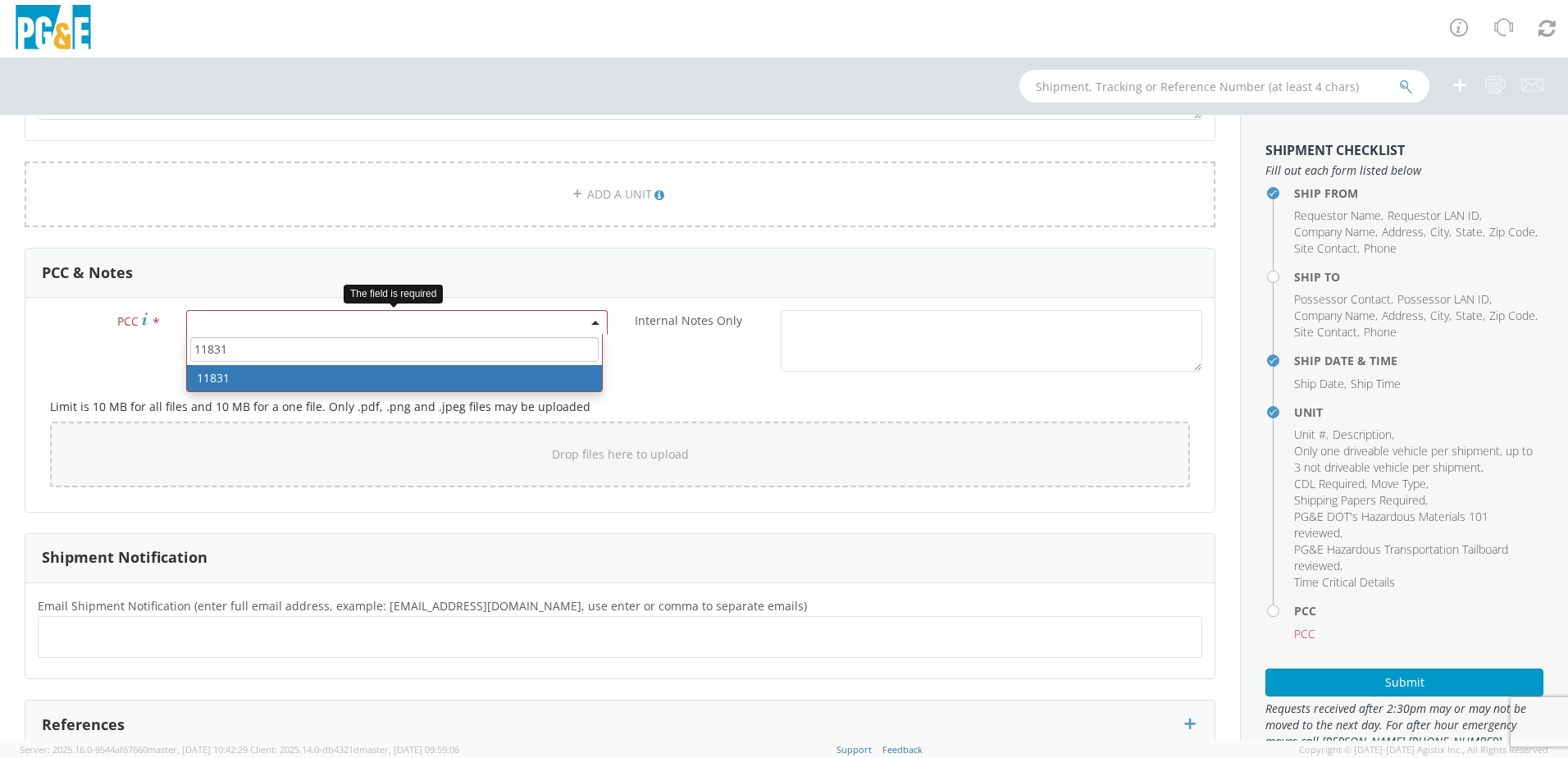
type input "11831"
select select "11831"
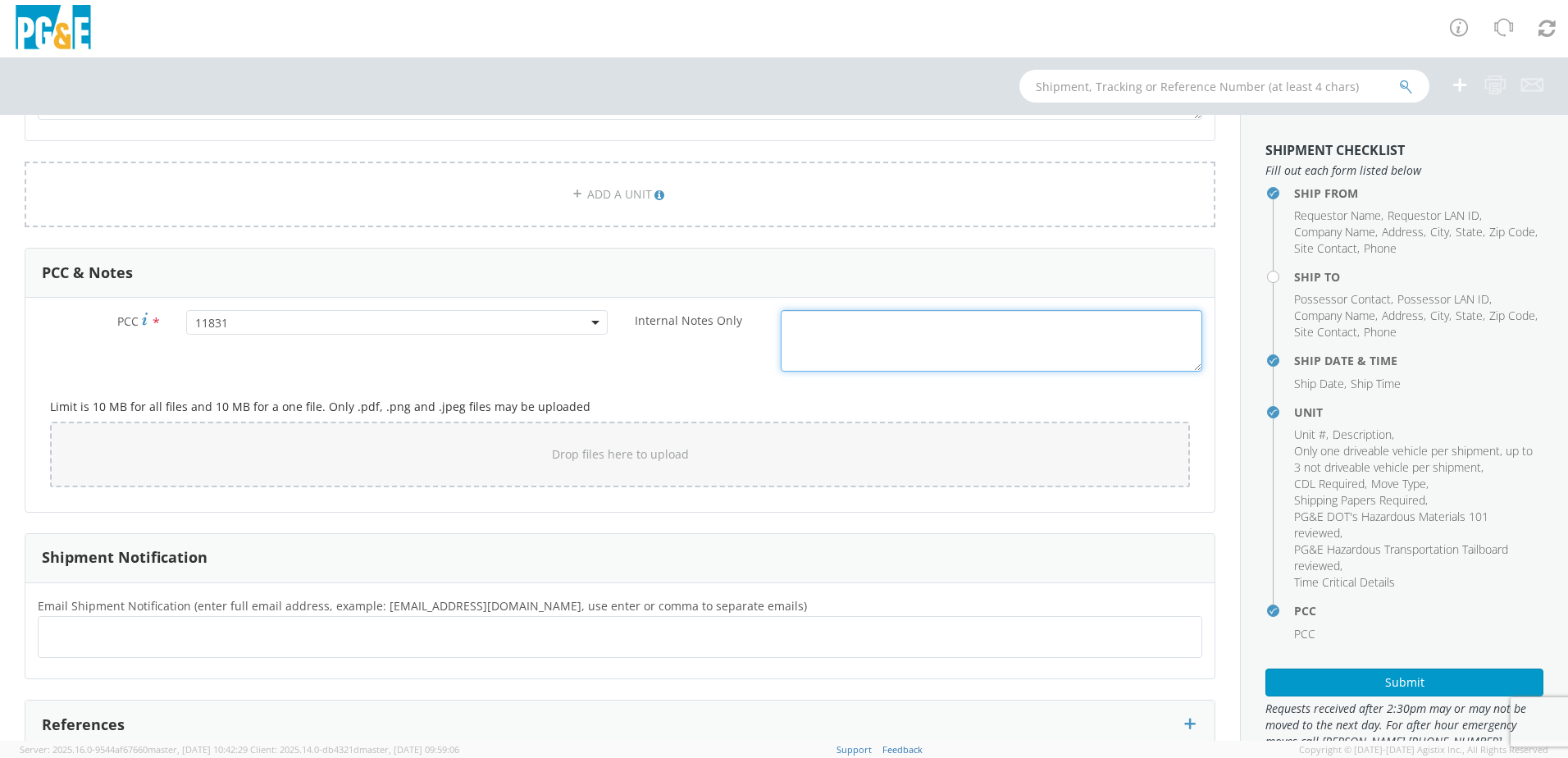
click at [781, 317] on textarea "Internal Notes Only *" at bounding box center [991, 341] width 421 height 62
paste textarea "move rental unit#TC0269 Loader Wheel Side Dump Bucket from corner of [PERSON_NA…"
type textarea "move rental unit#TC0269 Loader Wheel Side Dump Bucket from corner of [PERSON_NA…"
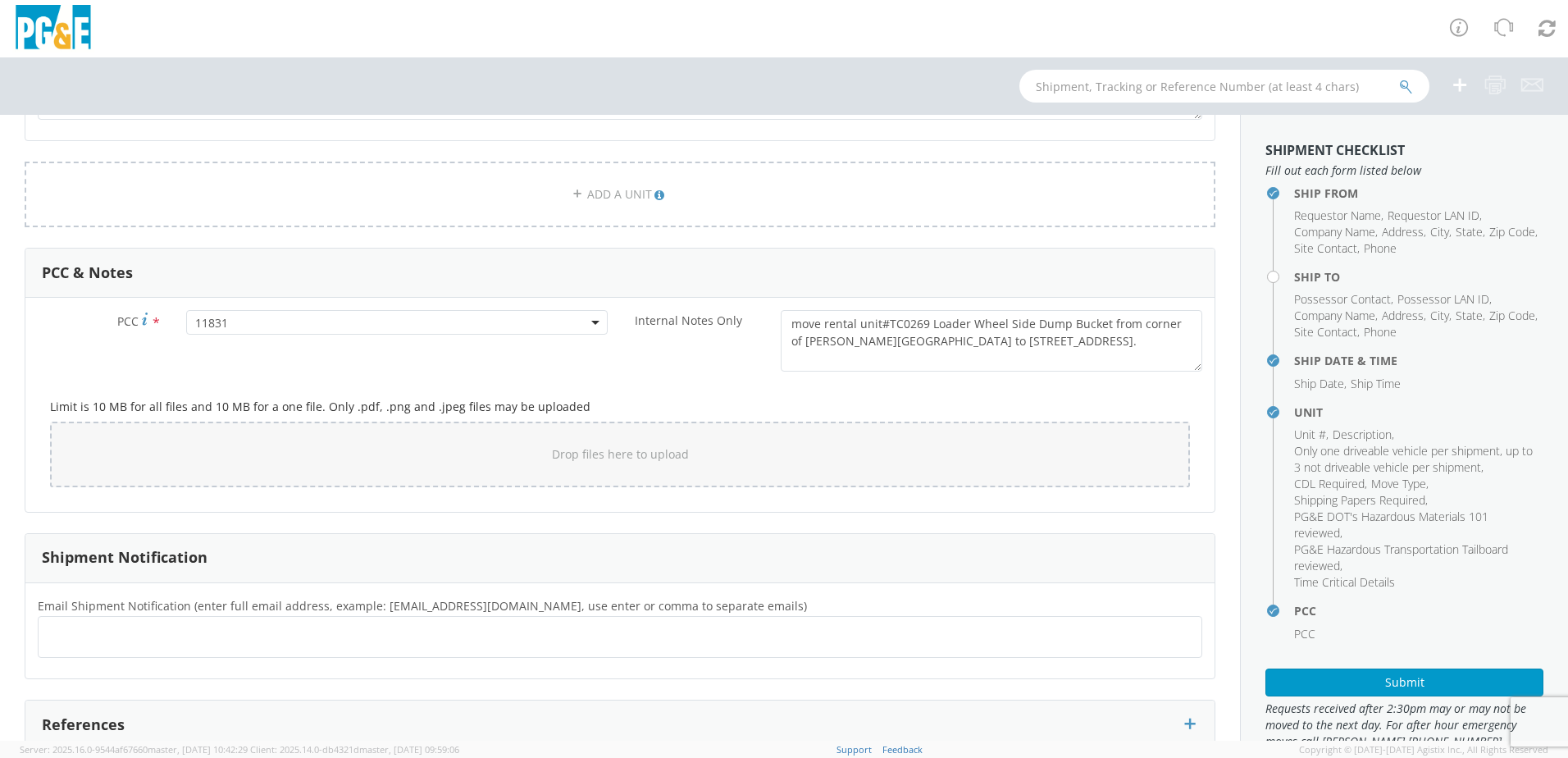
click at [663, 379] on div "Internal Notes Only * move rental unit#TC0269 Loader Wheel Side Dump Bucket fro…" at bounding box center [917, 344] width 594 height 69
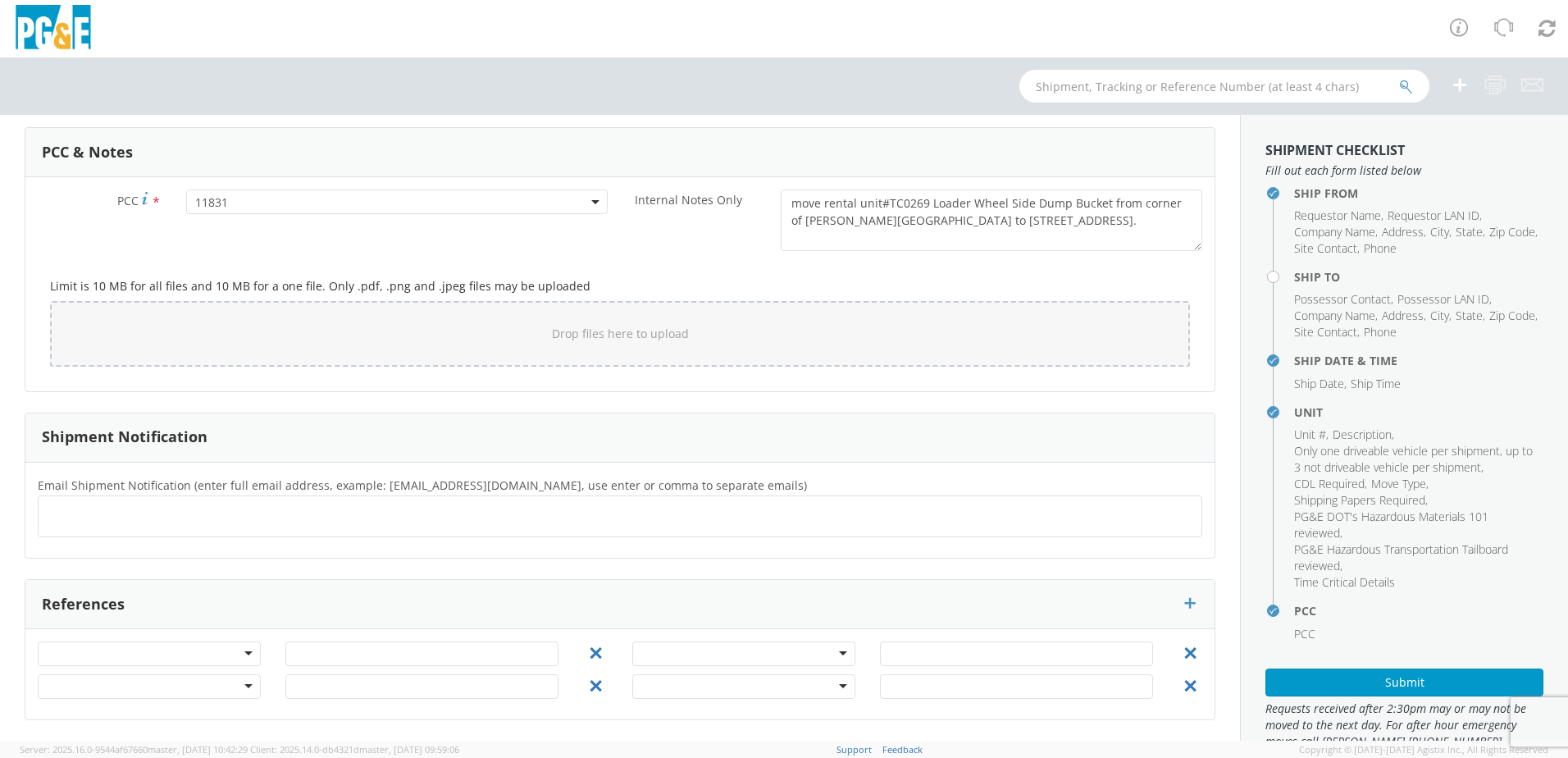
click at [79, 516] on ul at bounding box center [620, 516] width 1150 height 27
type input "LDF0@pge/cp"
click at [112, 521] on span "LDF0@pge/cp" at bounding box center [91, 516] width 74 height 16
click at [140, 513] on button "×" at bounding box center [143, 516] width 10 height 20
click at [77, 513] on ul at bounding box center [620, 516] width 1150 height 27
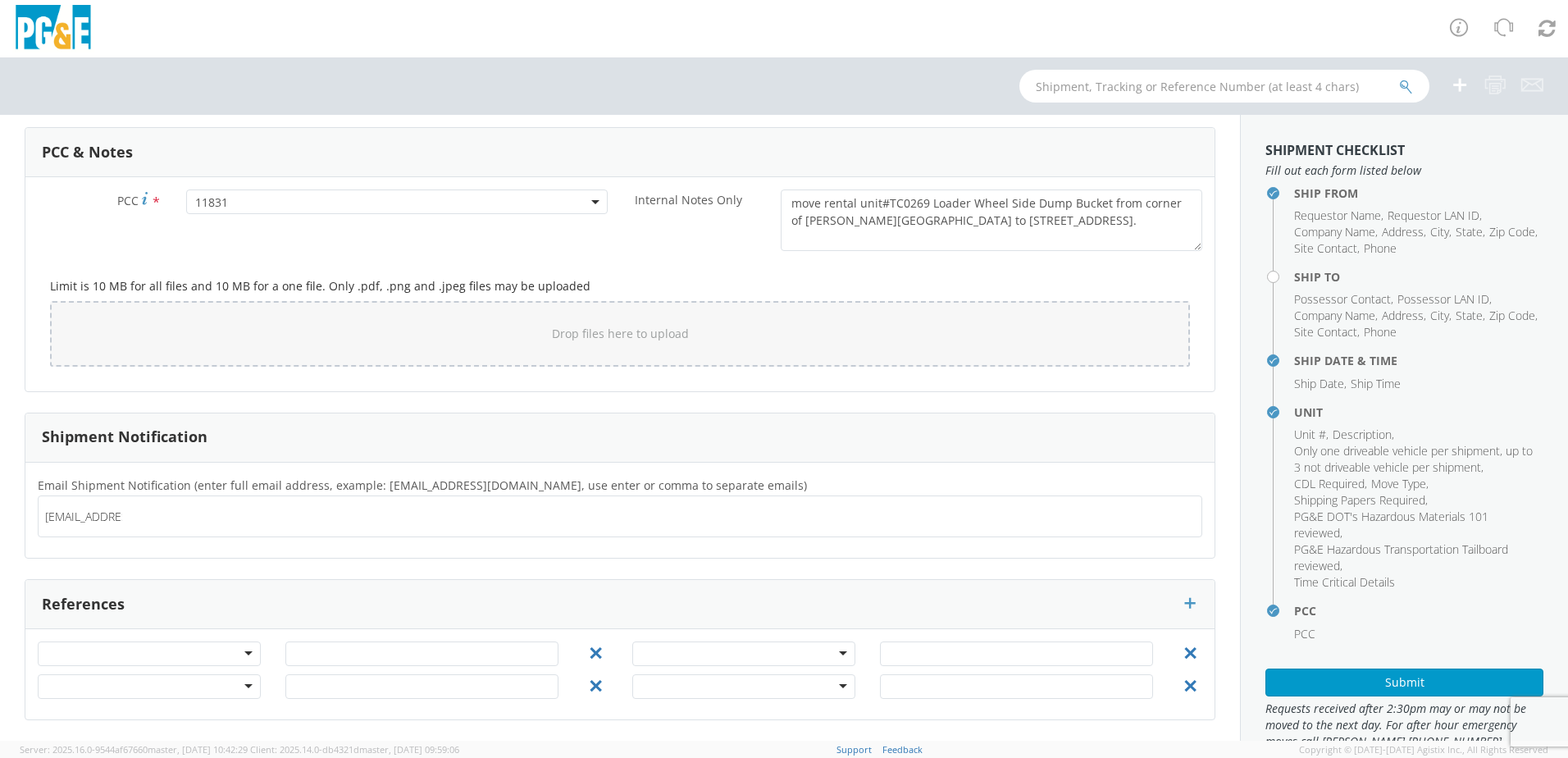
type input "[EMAIL_ADDRESS][DOMAIN_NAME]"
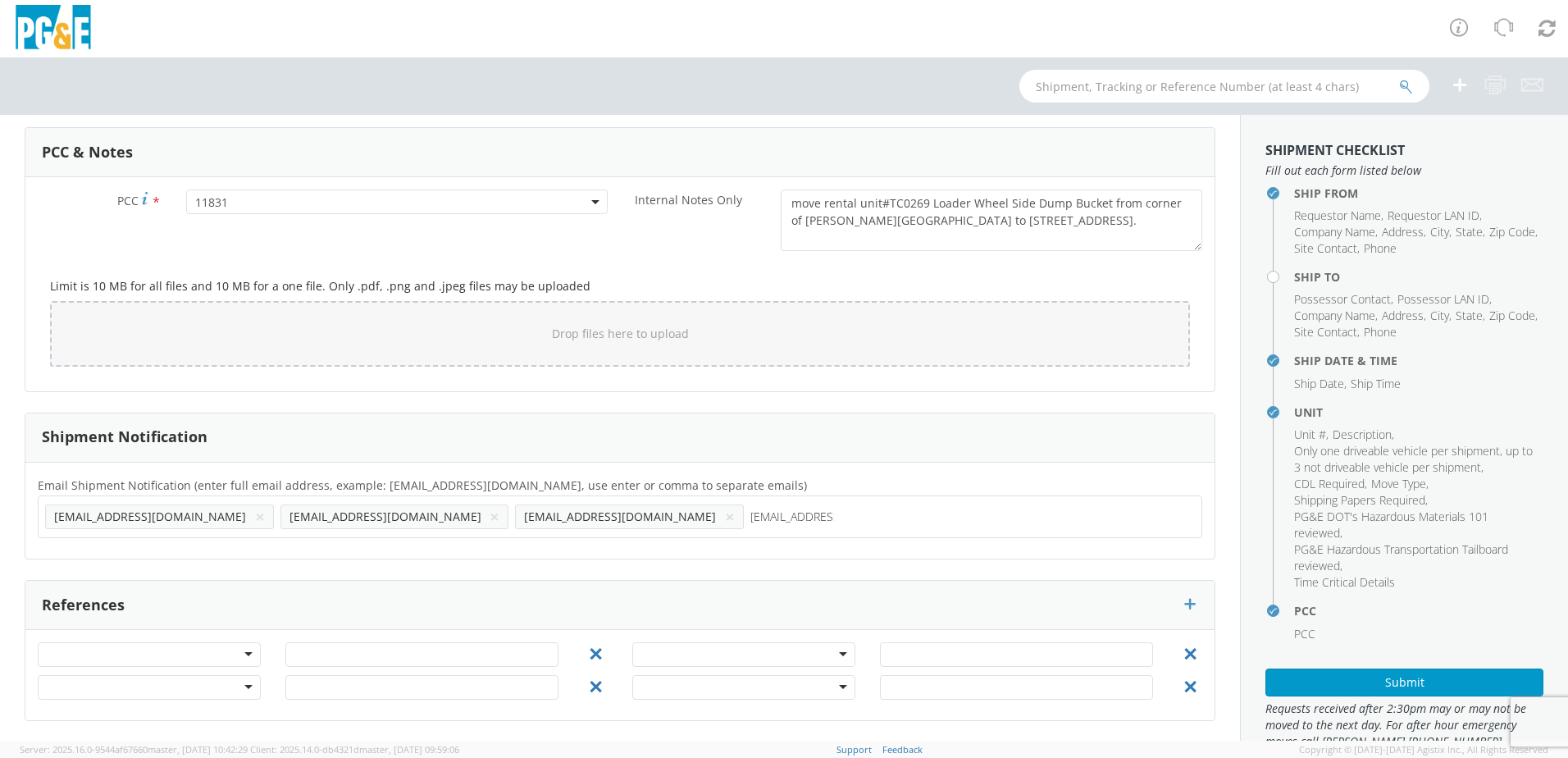
type input "[EMAIL_ADDRESS][DOMAIN_NAME]"
click at [247, 658] on div at bounding box center [149, 653] width 223 height 24
drag, startPoint x: 156, startPoint y: 677, endPoint x: 264, endPoint y: 668, distance: 108.4
click at [333, 649] on input "text" at bounding box center [422, 653] width 273 height 24
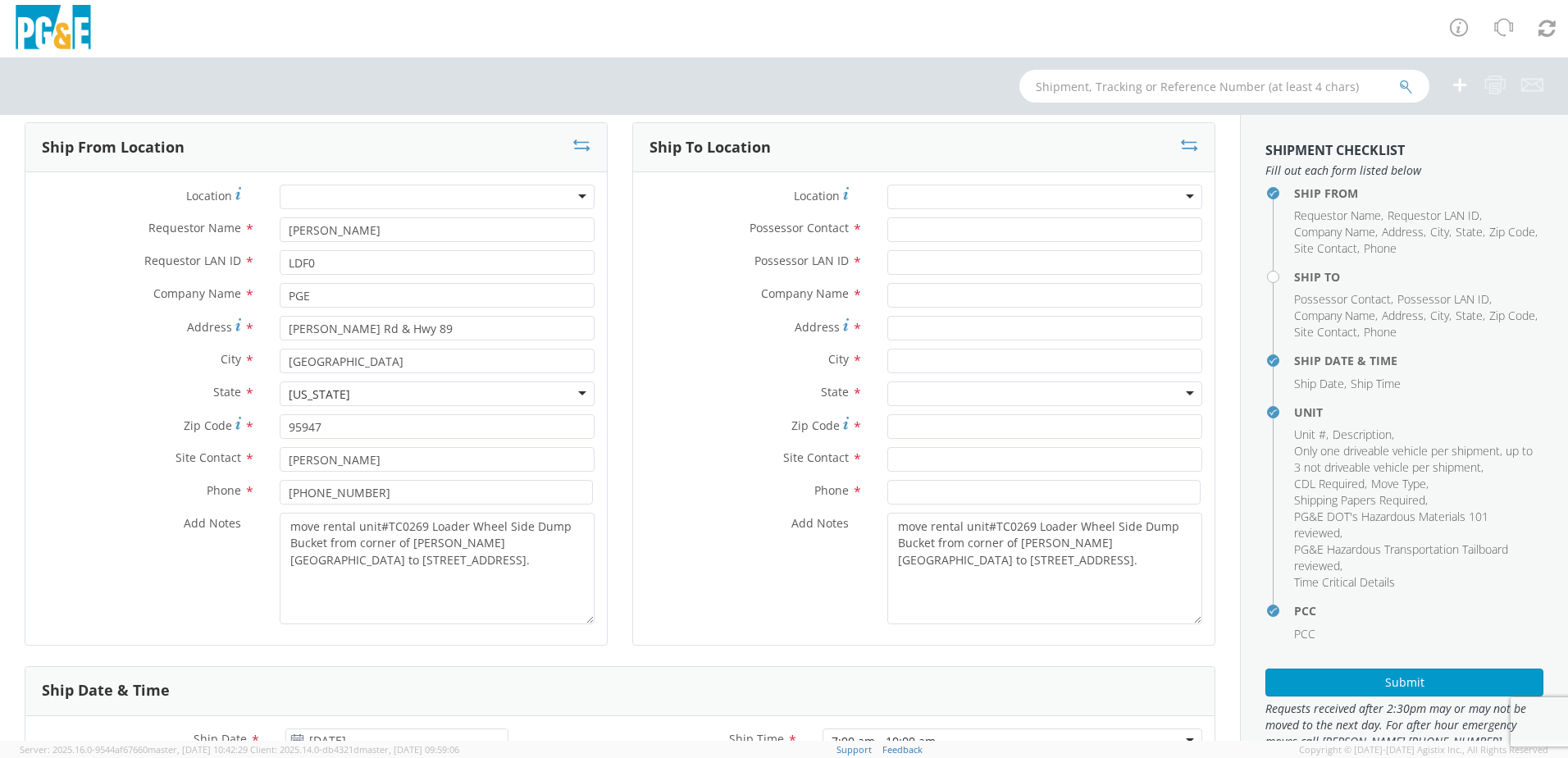
scroll to position [39, 0]
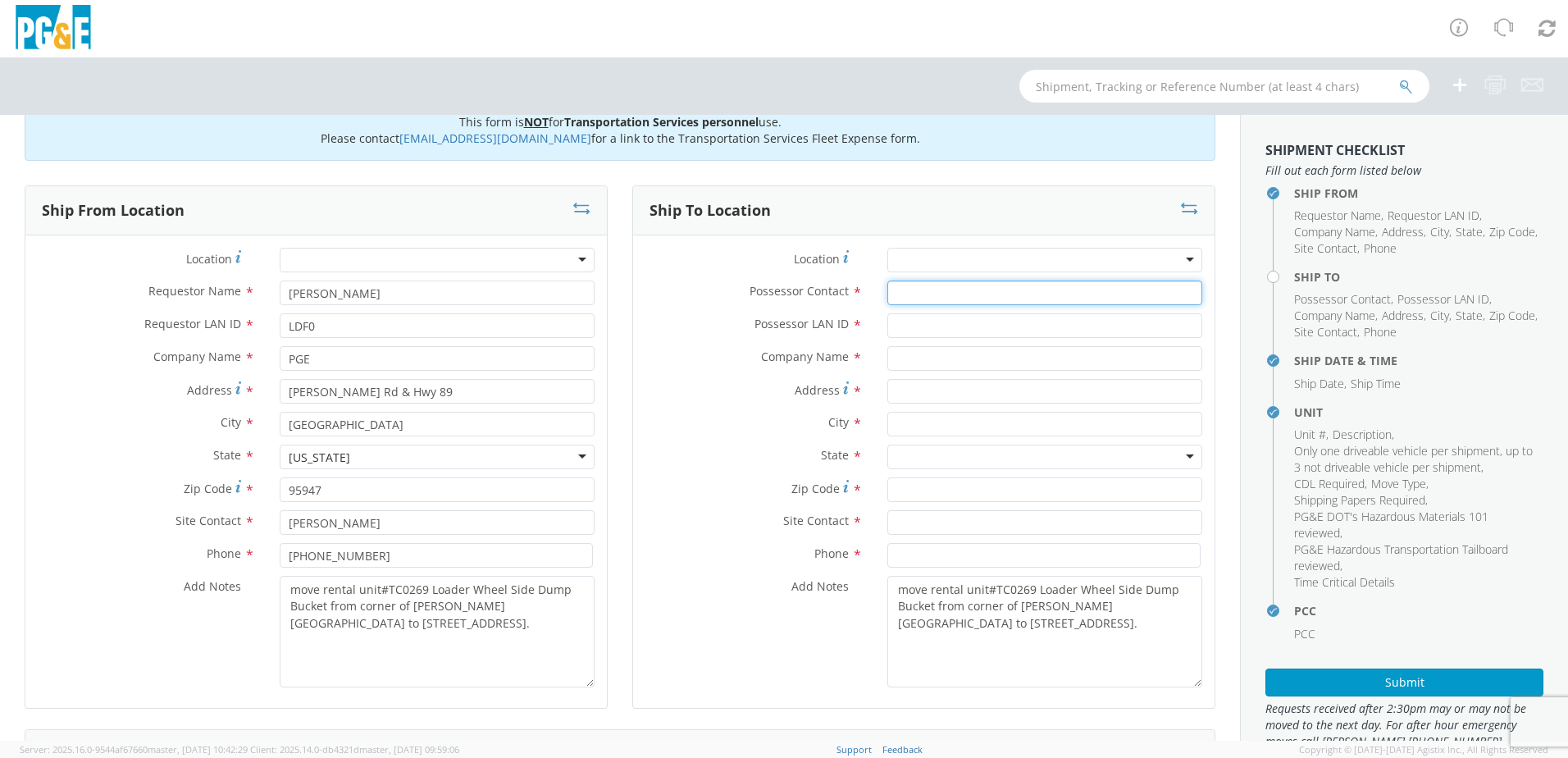
click at [904, 286] on input "Possessor Contact *" at bounding box center [1045, 293] width 315 height 24
type input "[PERSON_NAME]"
type input "KMMX"
type input "PGE"
type input "[STREET_ADDRESS]"
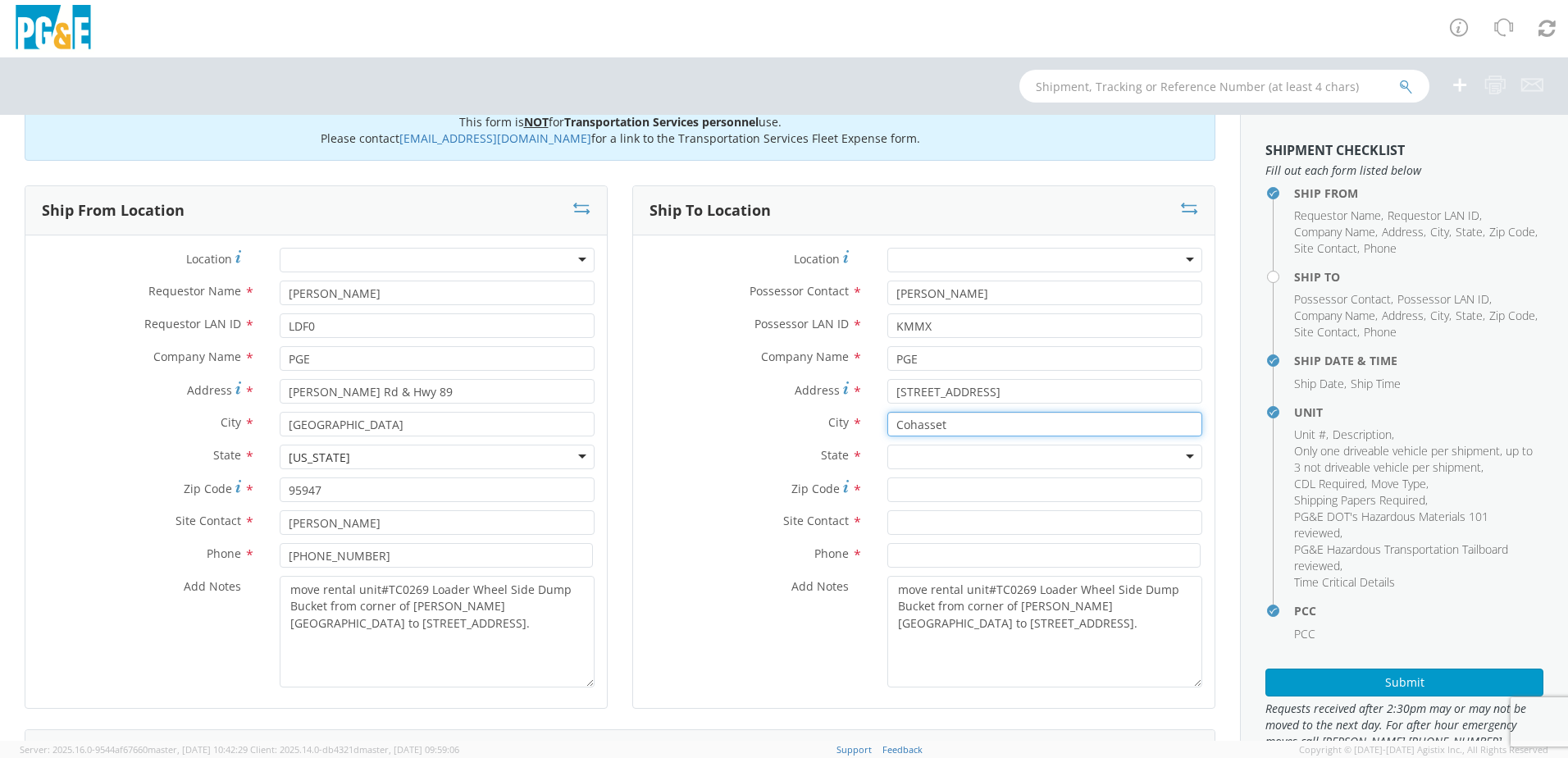
type input "Cohasset"
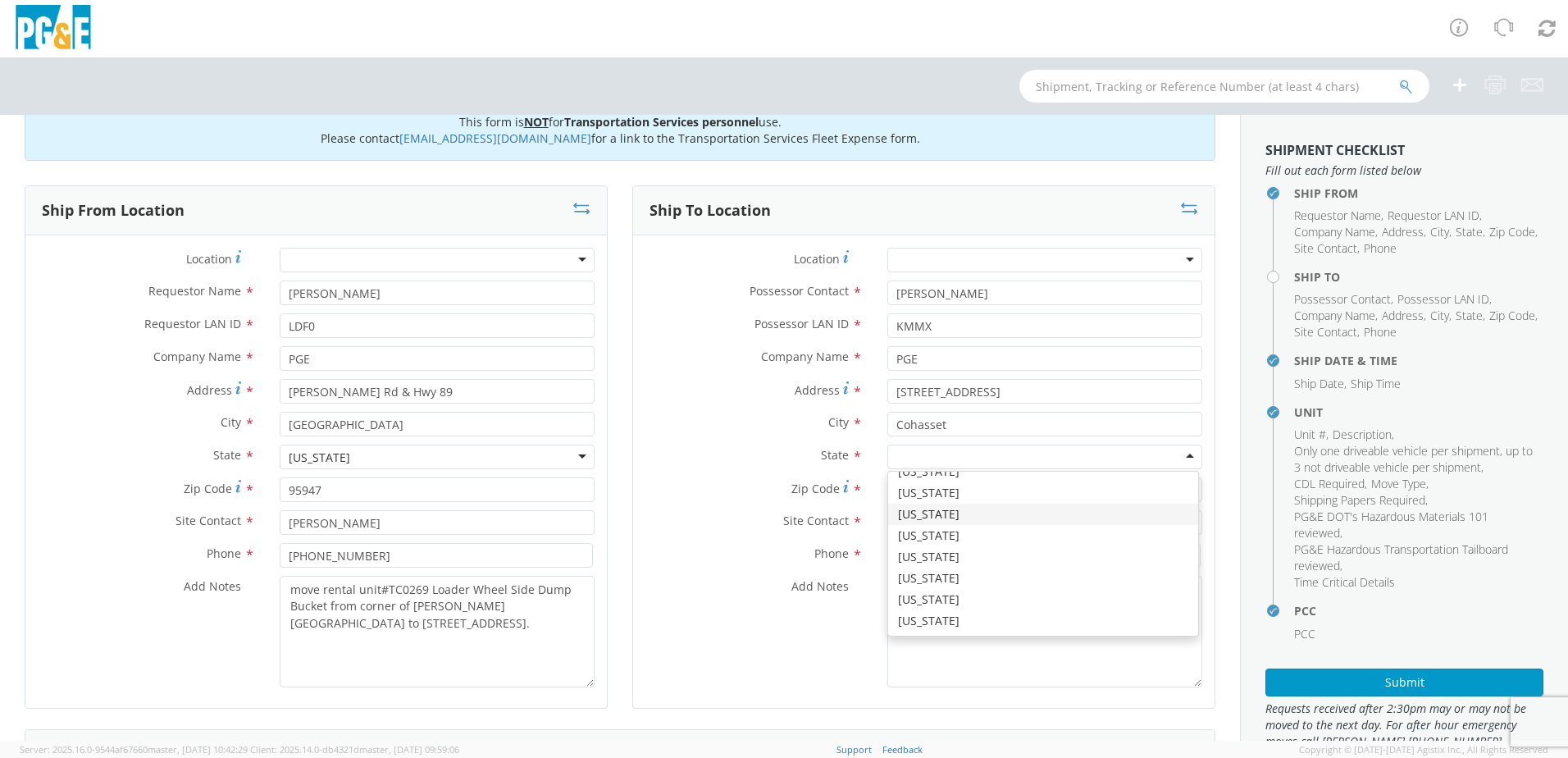
scroll to position [82, 0]
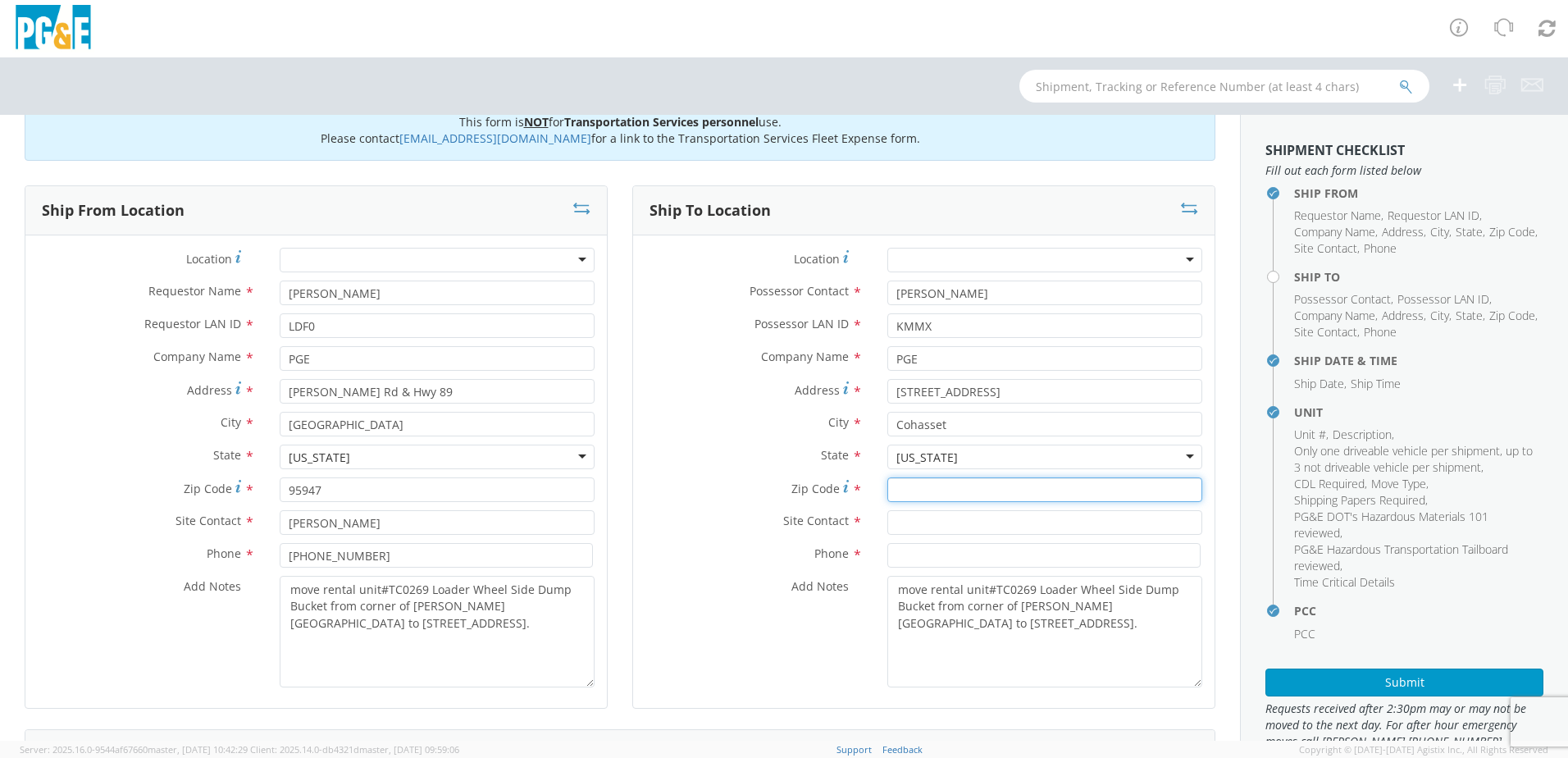
click at [908, 487] on input "Zip Code *" at bounding box center [1045, 489] width 315 height 24
type input "95973"
click at [918, 521] on input "text" at bounding box center [1045, 521] width 315 height 24
type input "[PERSON_NAME]"
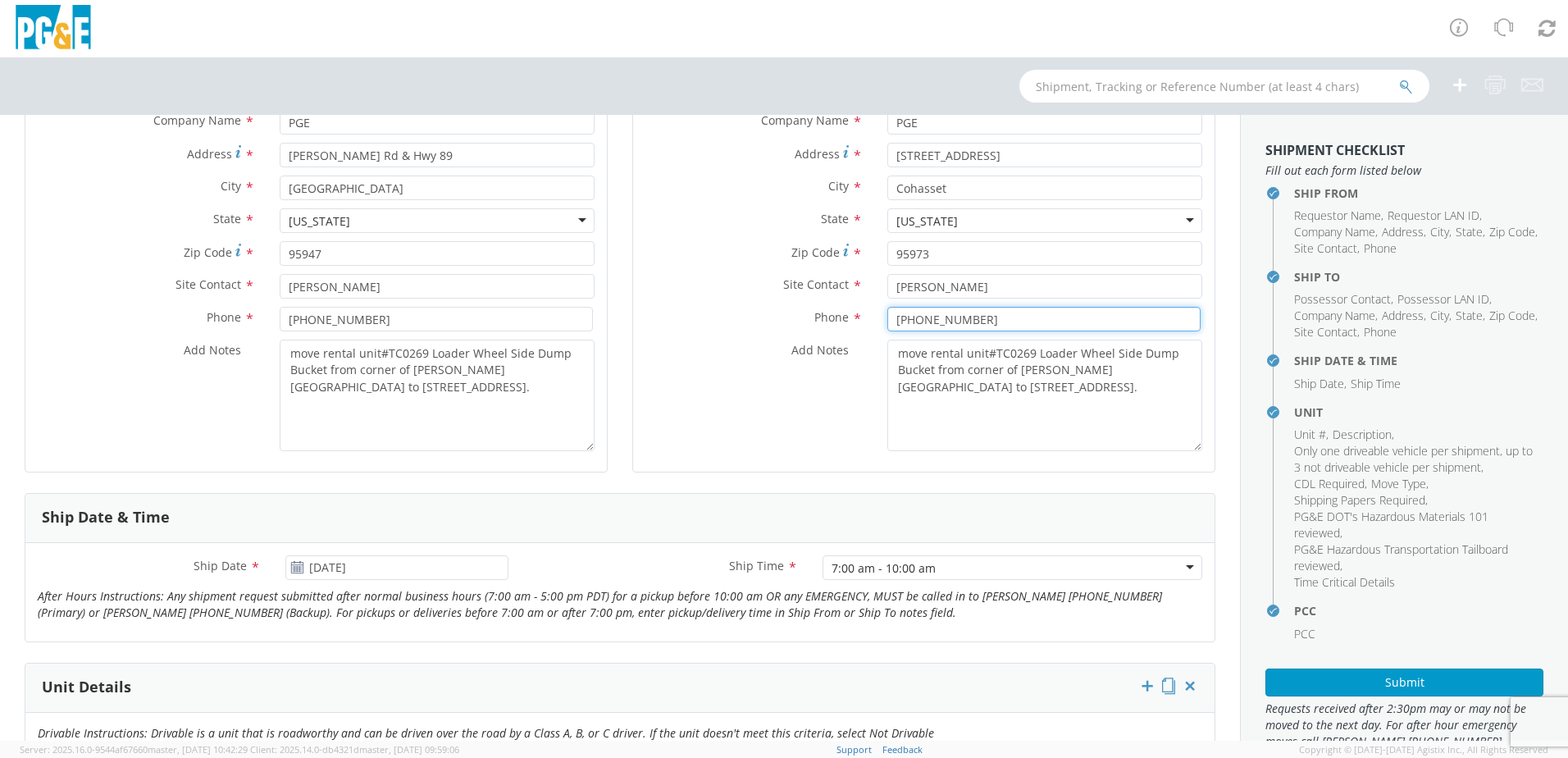
scroll to position [286, 0]
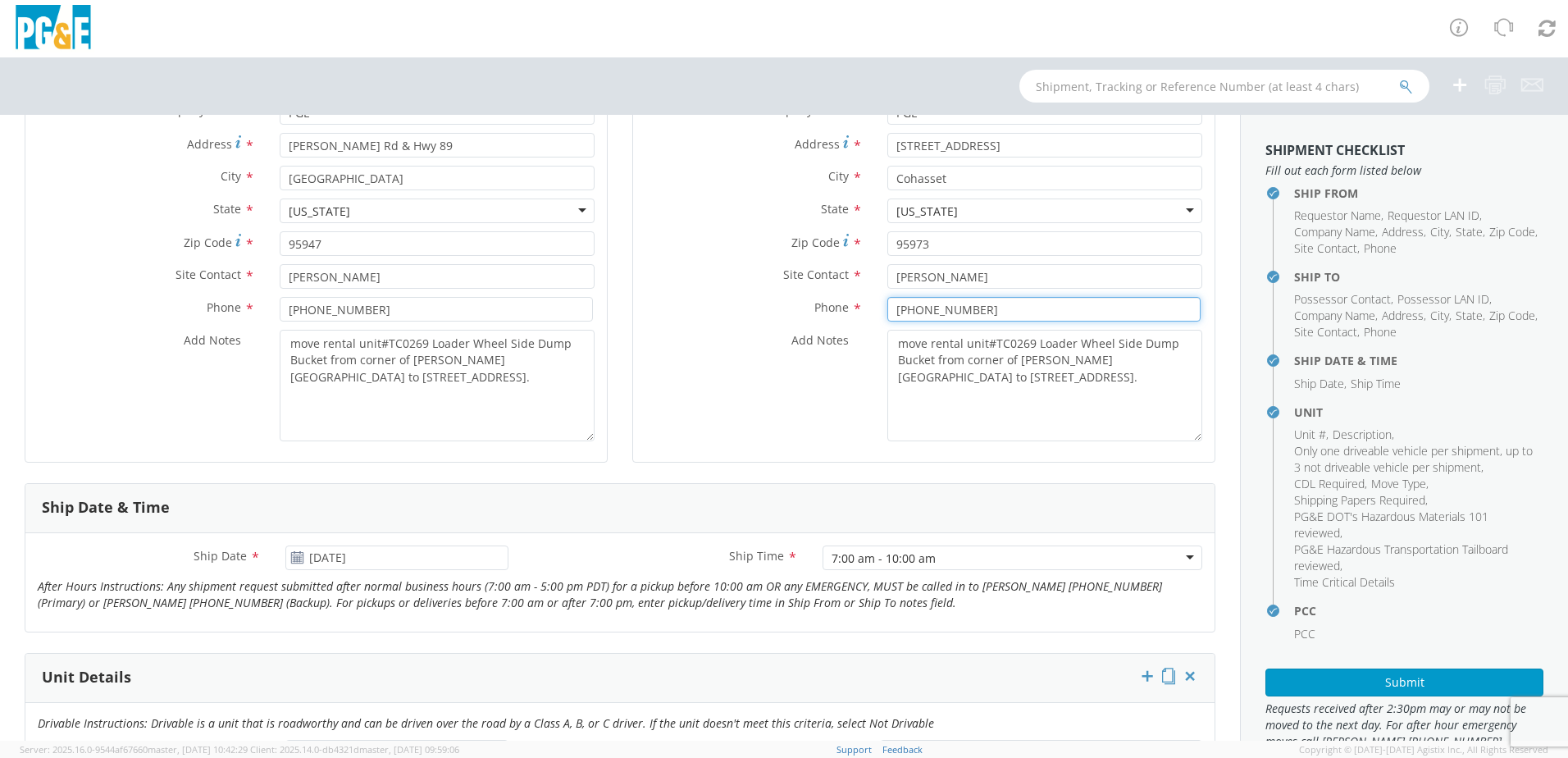
type input "[PHONE_NUMBER]"
click at [711, 404] on div "Add Notes * move rental unit#TC0269 Loader Wheel Side Dump Bucket from corner o…" at bounding box center [924, 385] width 582 height 111
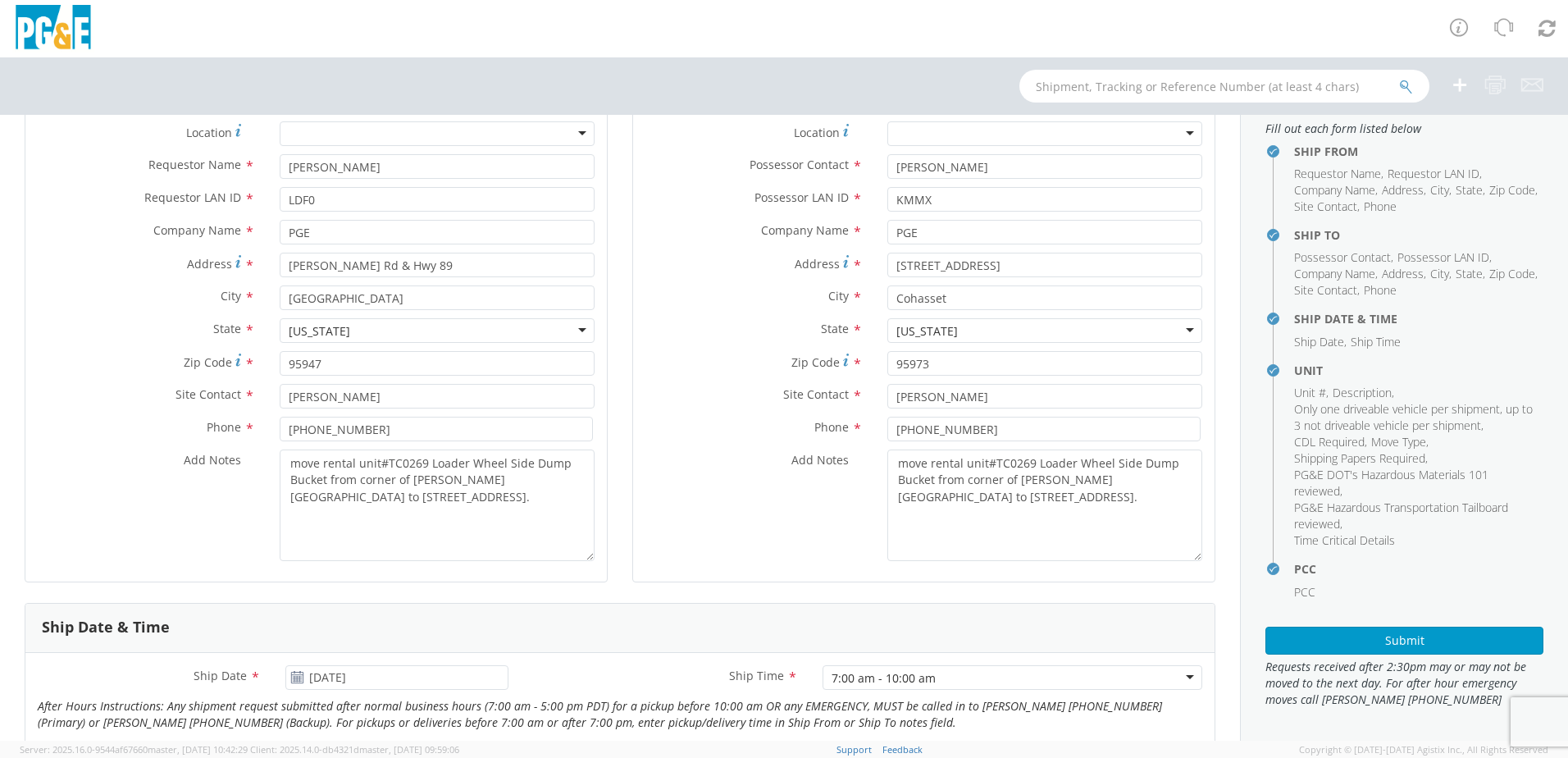
scroll to position [121, 0]
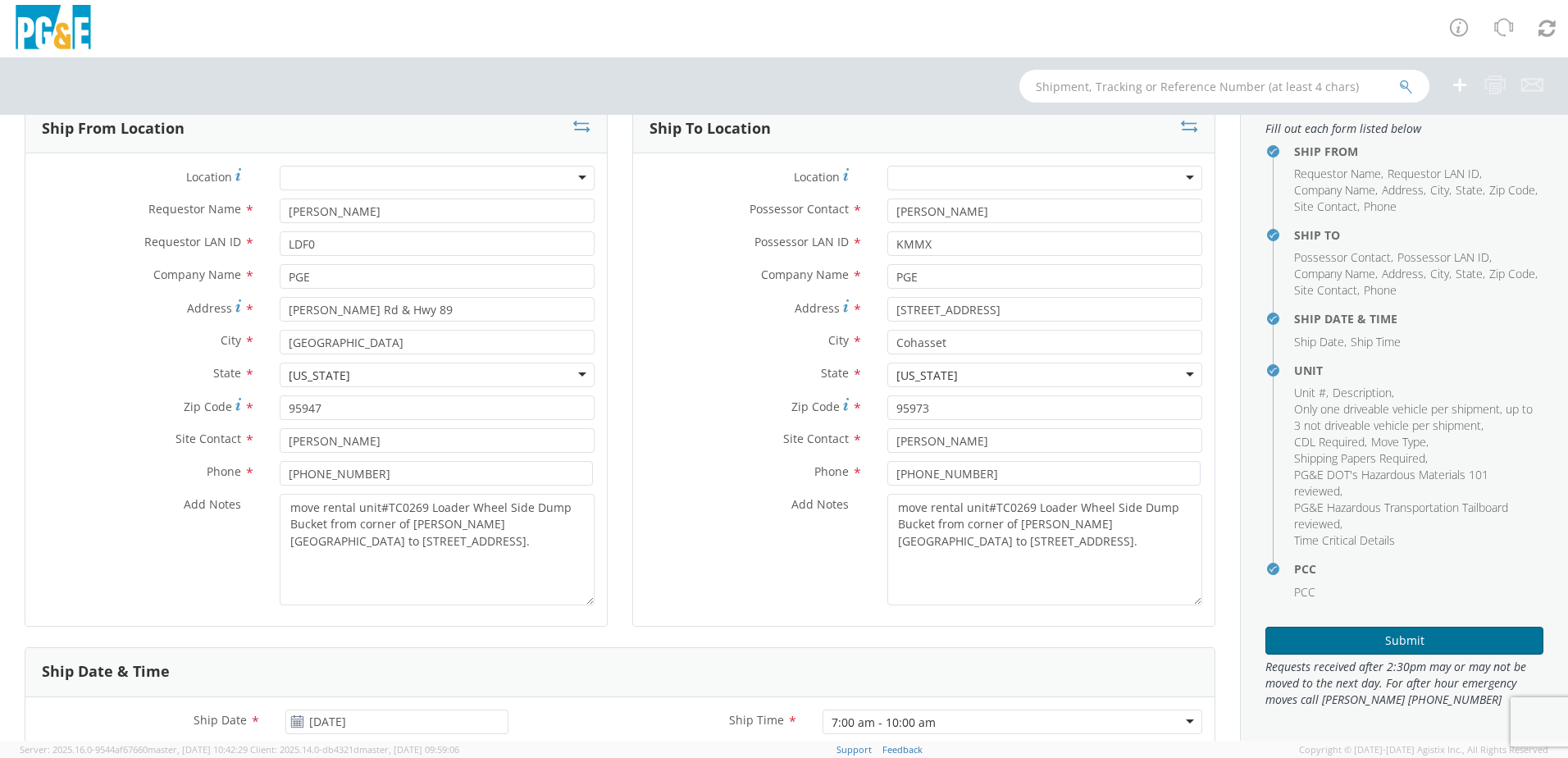
click at [1400, 638] on button "Submit" at bounding box center [1404, 640] width 278 height 28
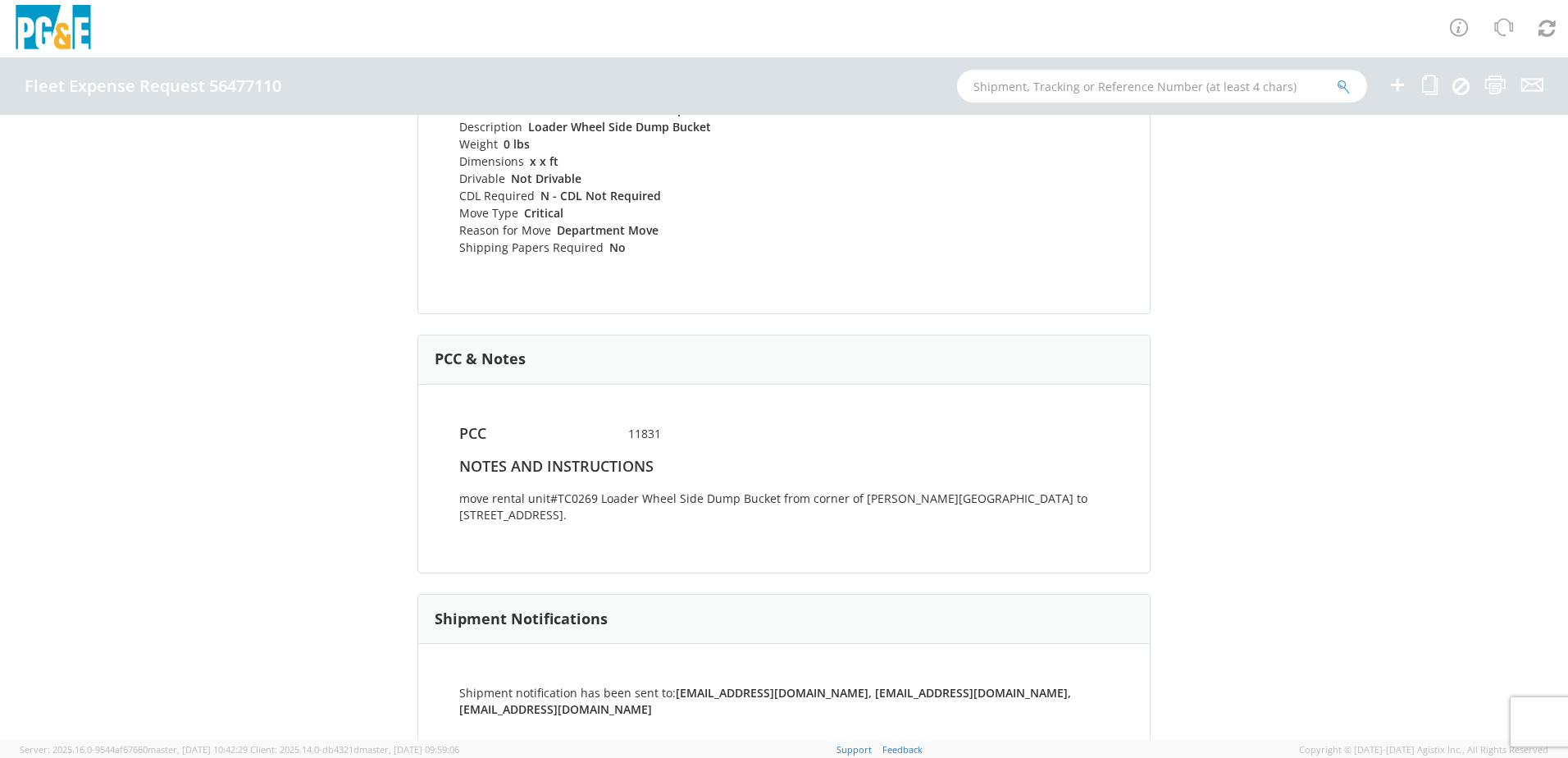
scroll to position [867, 0]
